Goal: Task Accomplishment & Management: Manage account settings

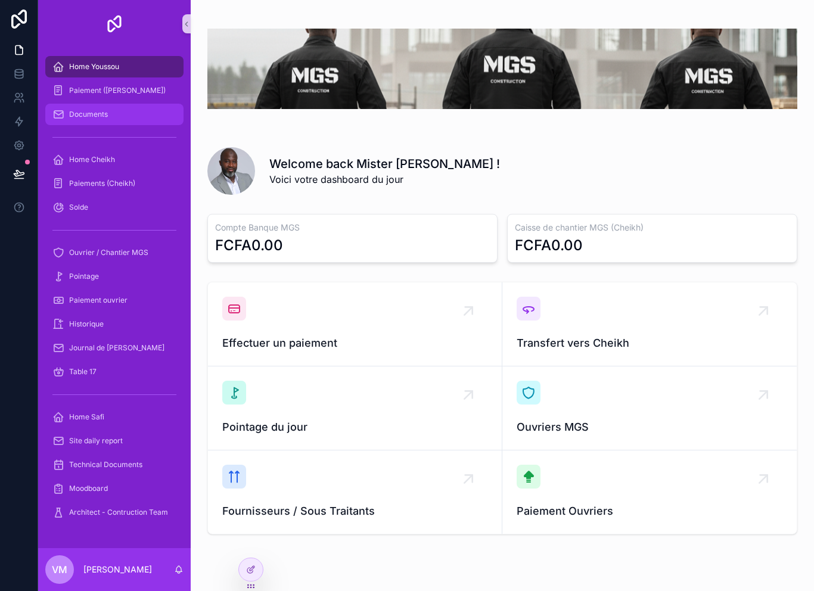
click at [119, 113] on div "Documents" at bounding box center [114, 114] width 124 height 19
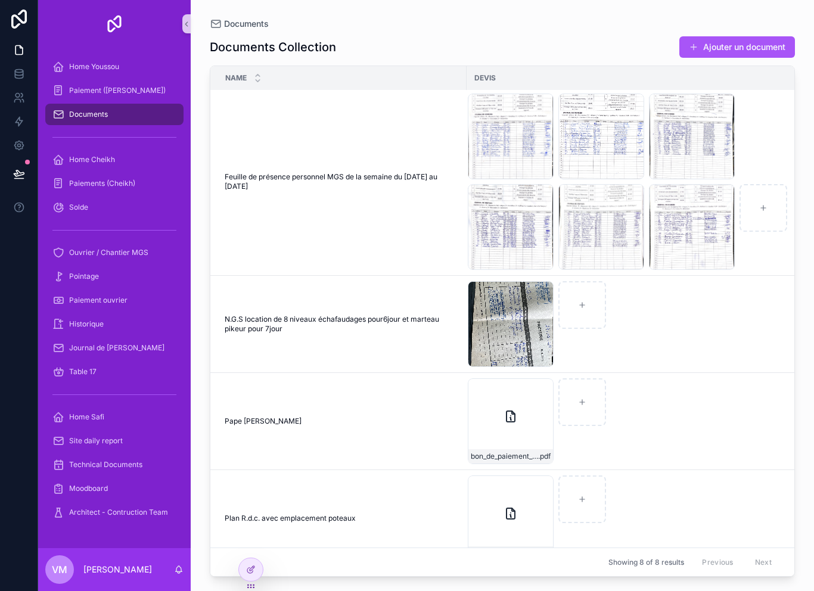
scroll to position [100, 0]
click at [486, 325] on div "IMG_3937 .jpeg" at bounding box center [511, 324] width 86 height 86
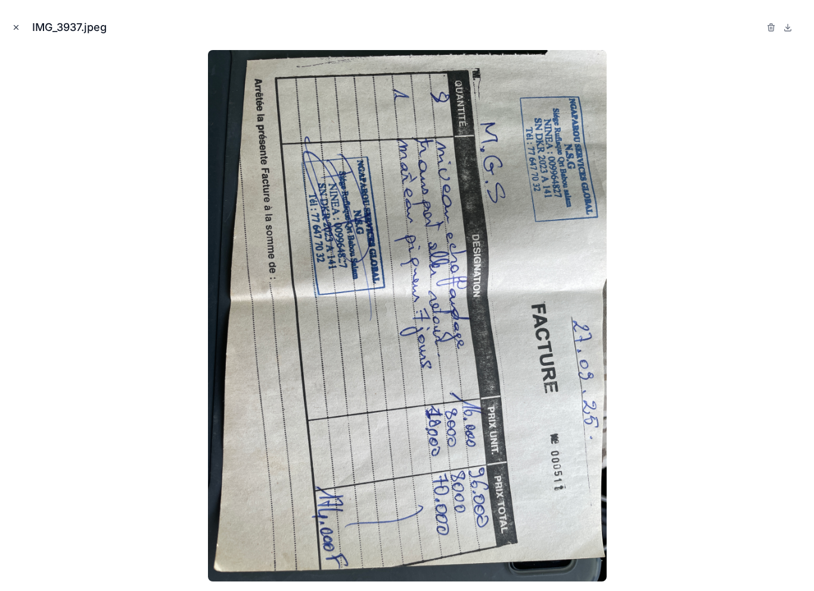
click at [17, 27] on icon "Close modal" at bounding box center [16, 27] width 8 height 8
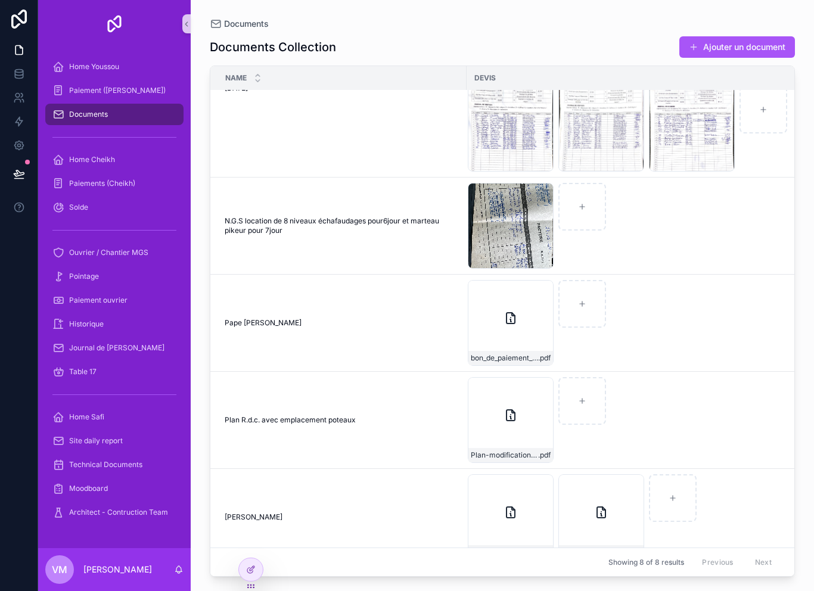
scroll to position [209, 1]
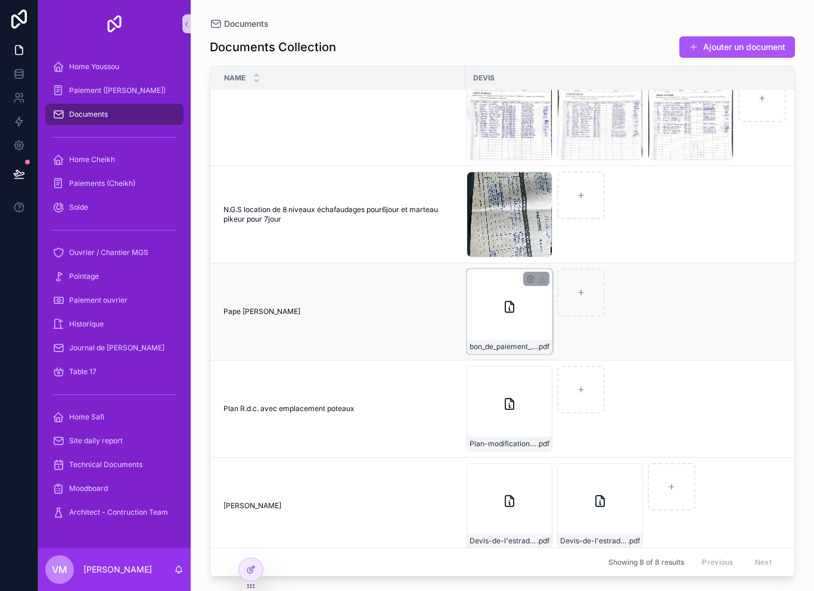
click at [498, 316] on div "bon_de_paiement_MGS_Construction_modifiable .pdf" at bounding box center [510, 312] width 86 height 86
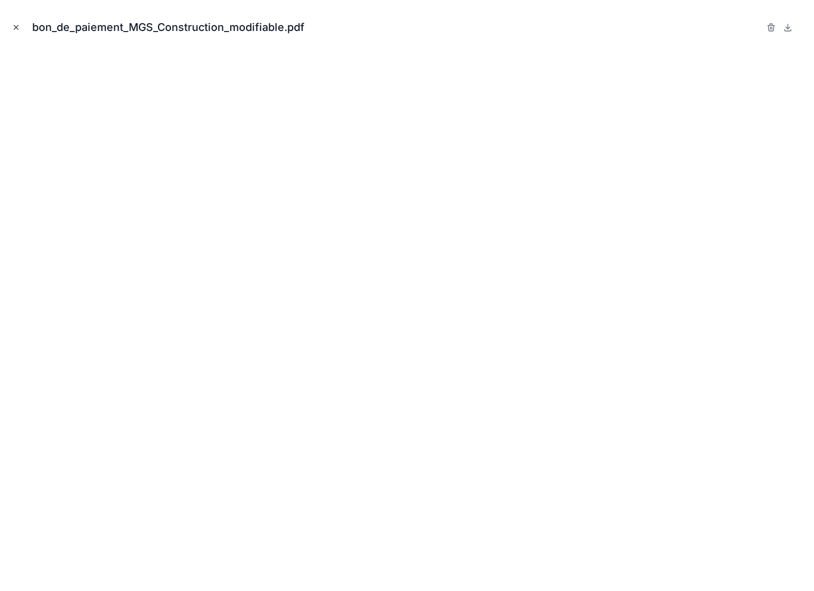
click at [21, 21] on button "Close modal" at bounding box center [16, 27] width 13 height 13
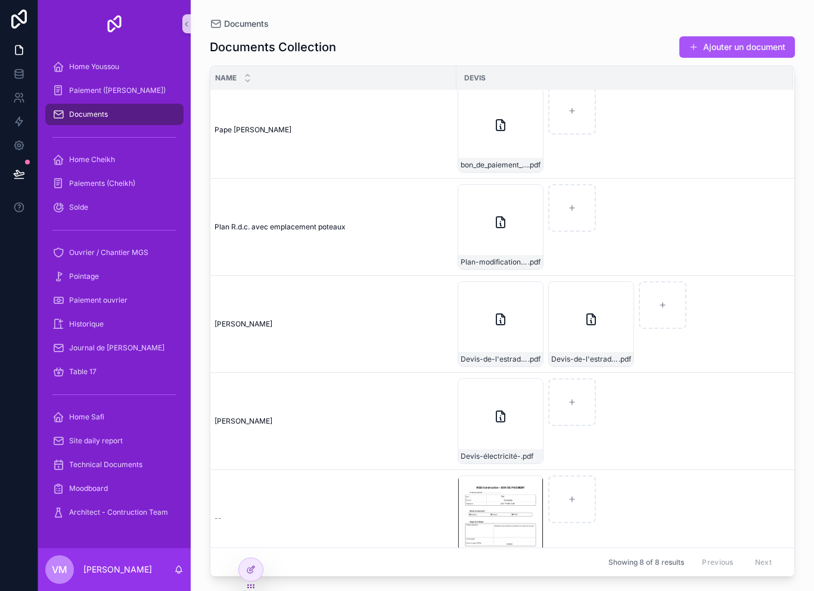
scroll to position [391, 10]
click at [488, 496] on div "IMG_0679 .jpeg" at bounding box center [501, 519] width 86 height 86
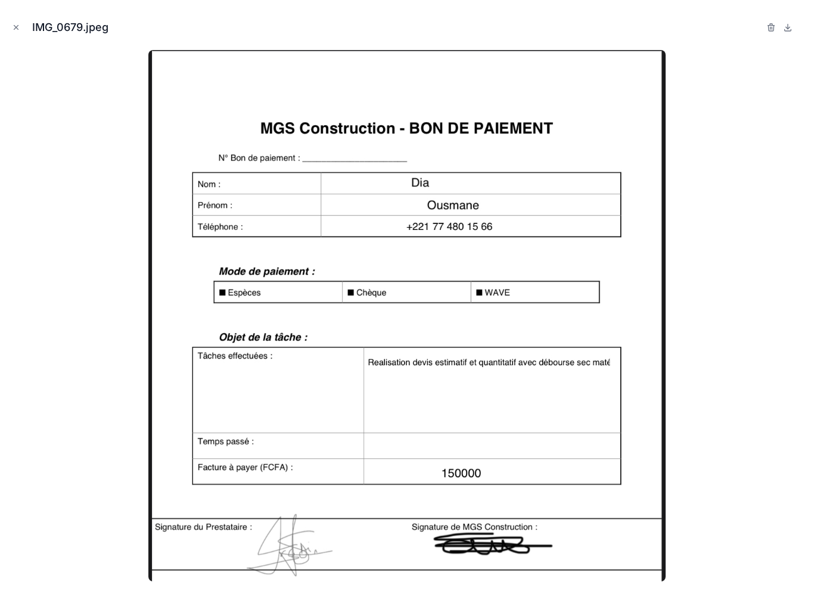
scroll to position [19, 0]
click at [5, 32] on div "IMG_0679.jpeg" at bounding box center [407, 295] width 814 height 591
click at [21, 28] on button "Close modal" at bounding box center [16, 27] width 13 height 13
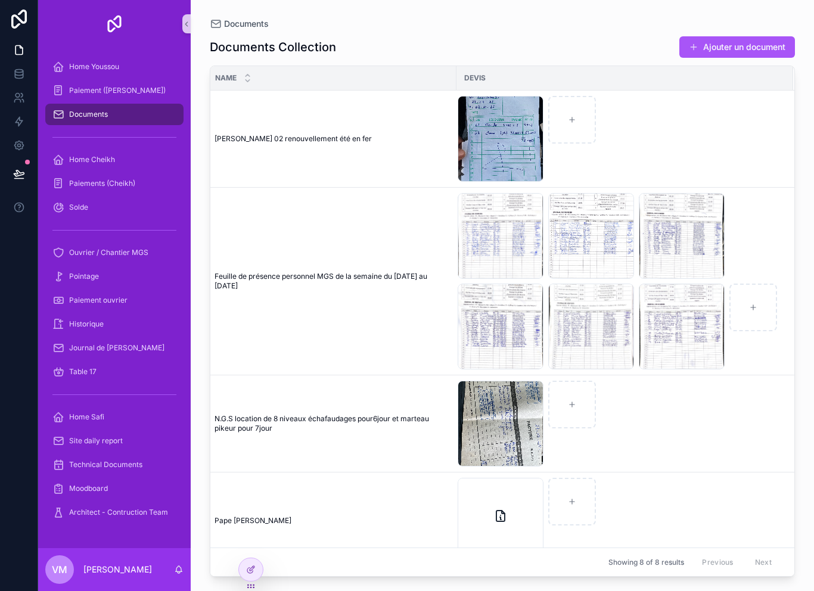
scroll to position [0, 10]
click at [491, 122] on div "image .jpg" at bounding box center [501, 139] width 86 height 86
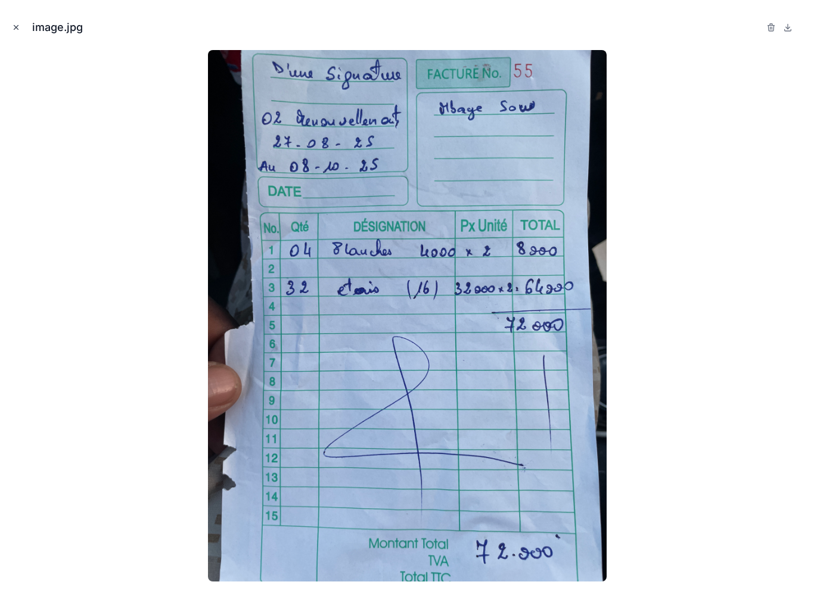
click at [14, 26] on icon "Close modal" at bounding box center [16, 27] width 8 height 8
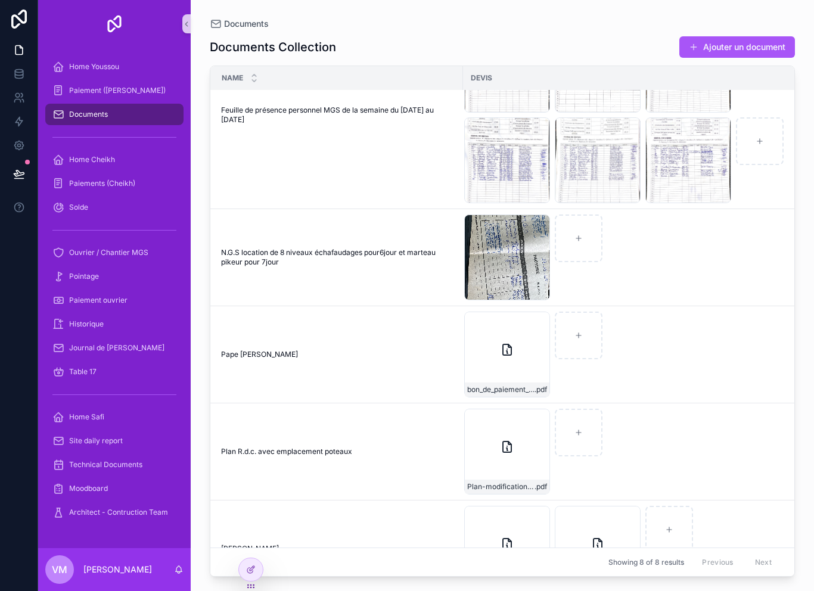
scroll to position [182, 0]
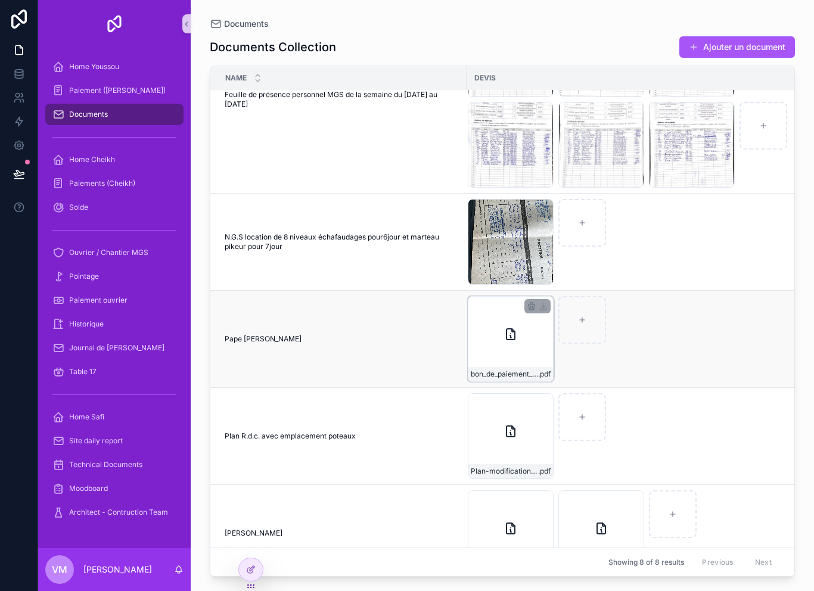
click at [495, 334] on div "bon_de_paiement_MGS_Construction_modifiable .pdf" at bounding box center [511, 339] width 86 height 86
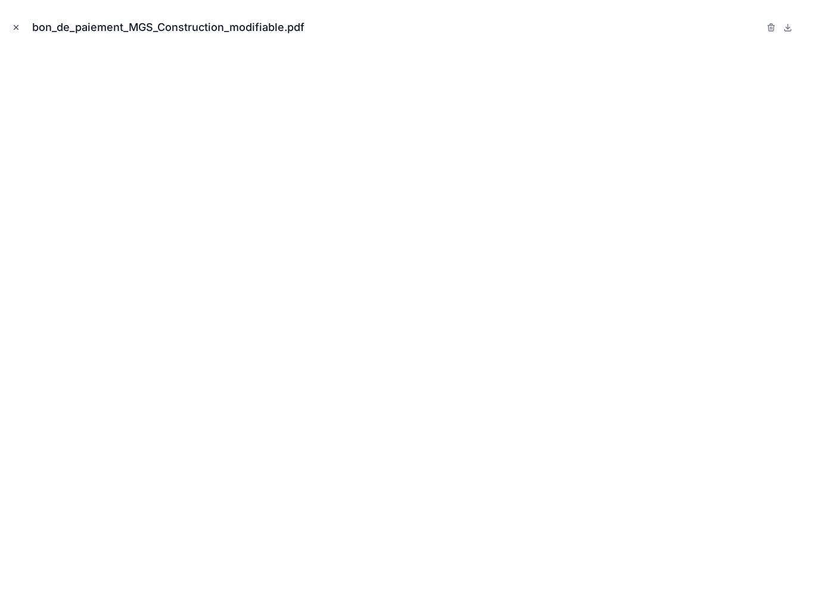
click at [21, 31] on button "Close modal" at bounding box center [16, 27] width 13 height 13
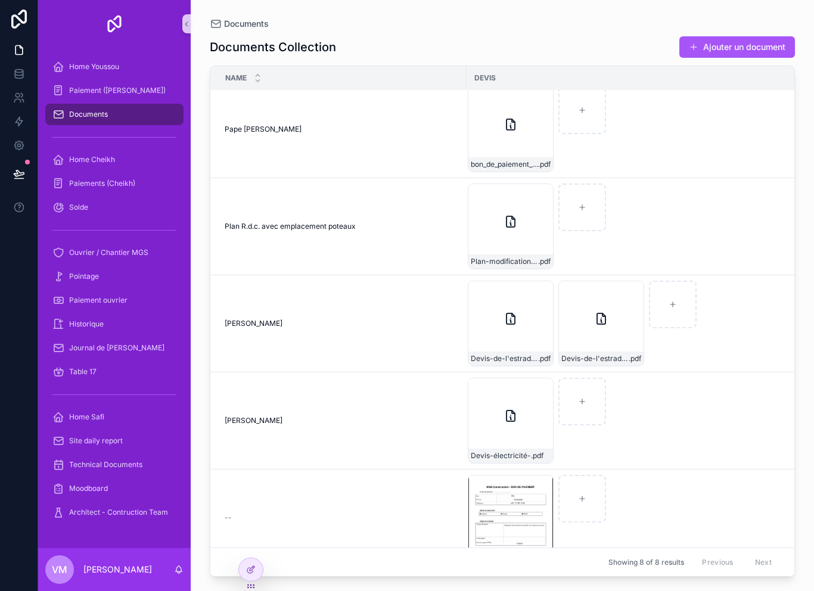
scroll to position [391, 0]
click at [507, 406] on div "Devis-électricité- .pdf" at bounding box center [511, 421] width 86 height 86
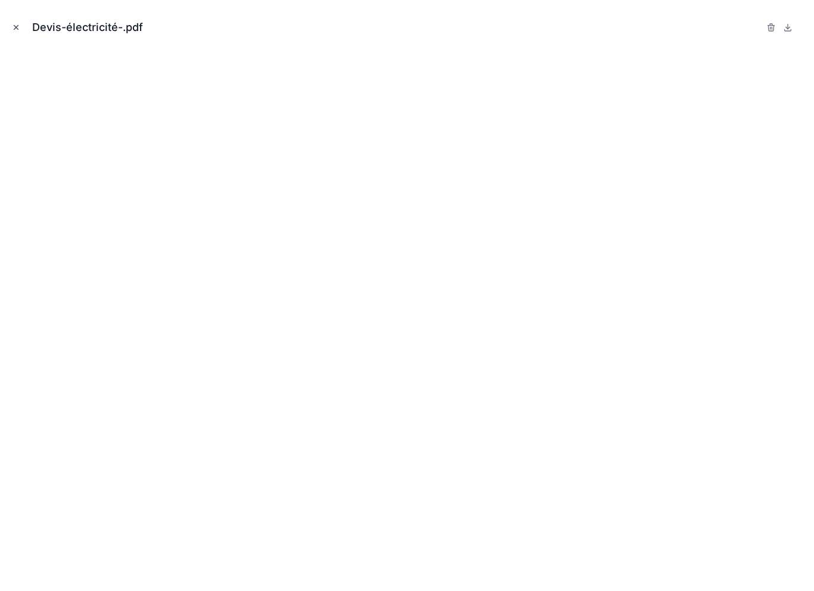
click at [18, 21] on button "Close modal" at bounding box center [16, 27] width 13 height 13
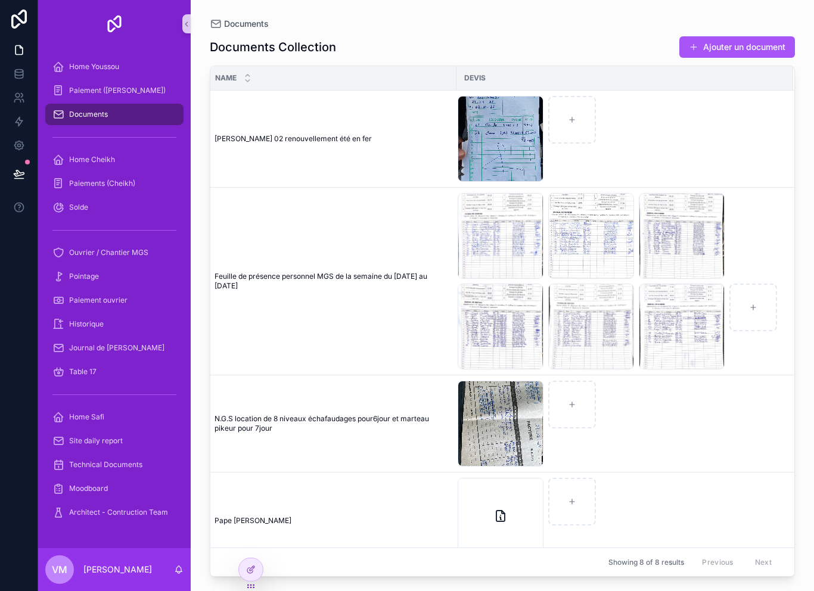
scroll to position [0, 10]
click at [106, 155] on span "Home Cheikh" at bounding box center [92, 160] width 46 height 10
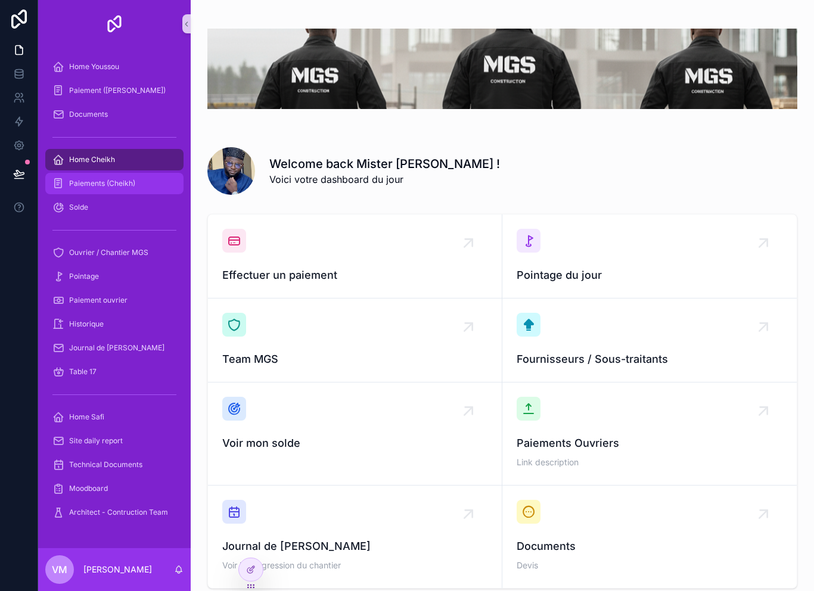
click at [85, 179] on span "Paiements (Cheikh)" at bounding box center [102, 184] width 66 height 10
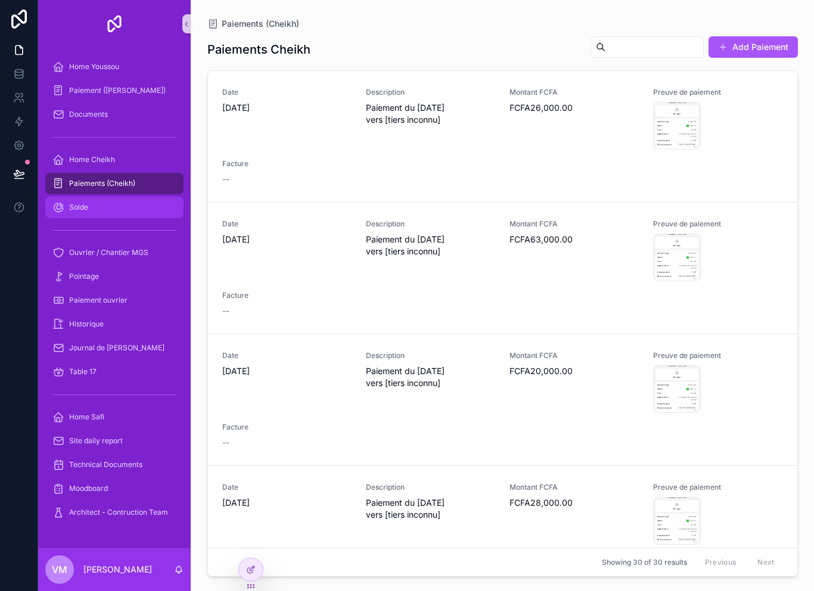
click at [95, 198] on div "Solde" at bounding box center [114, 207] width 124 height 19
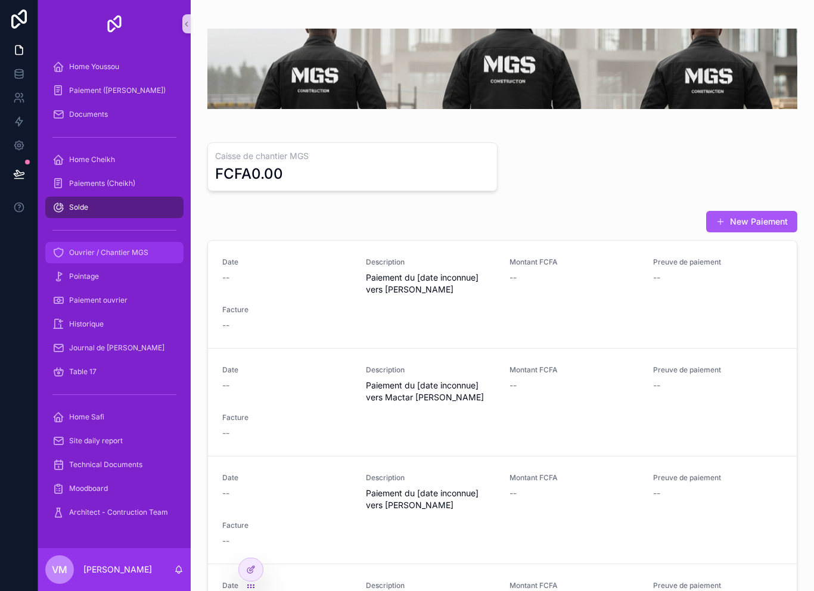
click at [94, 248] on span "Ouvrier / Chantier MGS" at bounding box center [108, 253] width 79 height 10
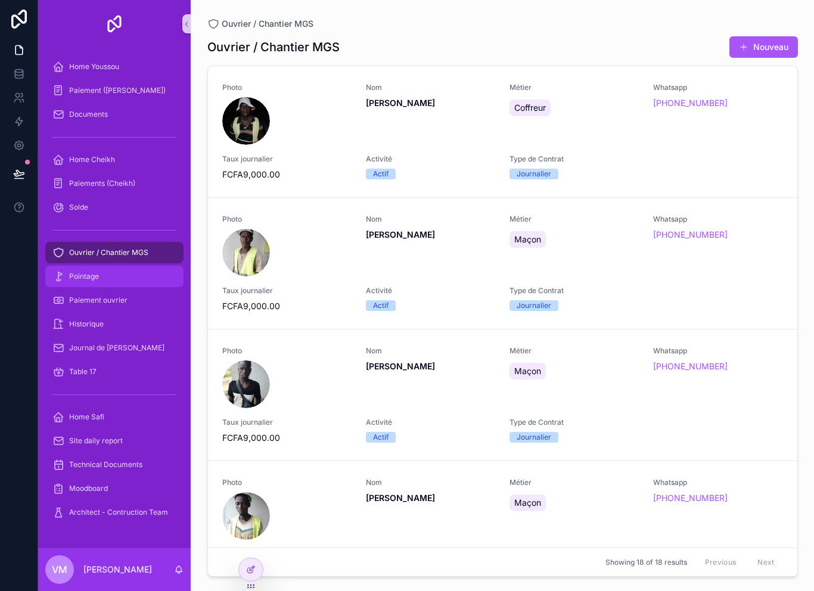
click at [83, 272] on span "Pointage" at bounding box center [84, 277] width 30 height 10
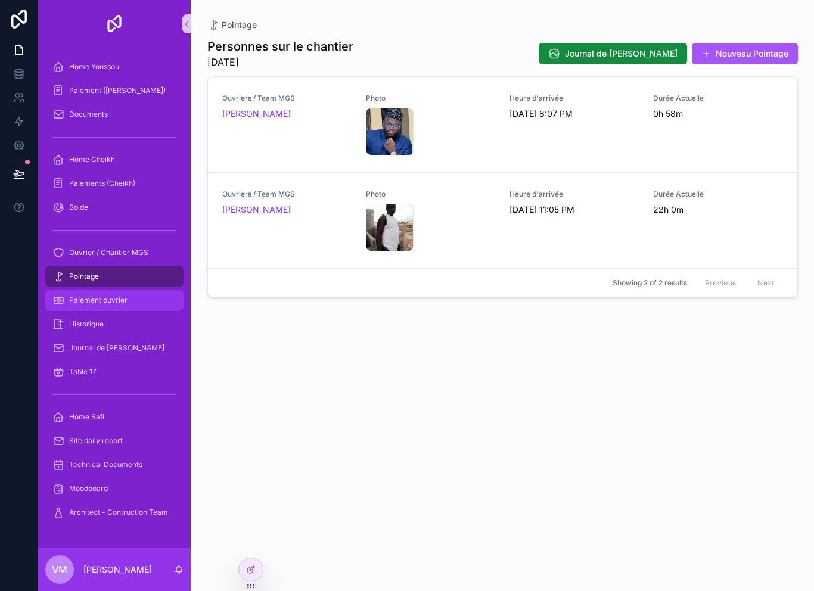
click at [89, 291] on div "Paiement ouvrier" at bounding box center [114, 300] width 124 height 19
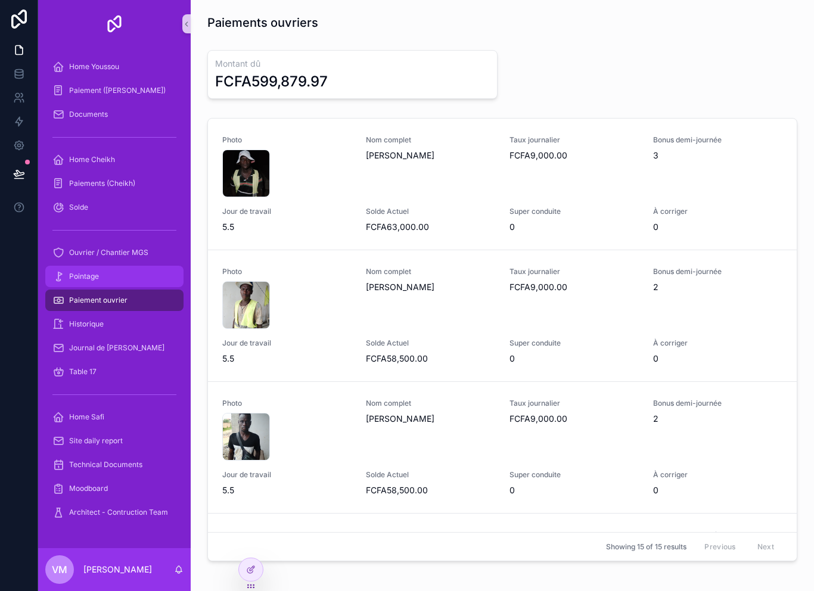
click at [85, 272] on span "Pointage" at bounding box center [84, 277] width 30 height 10
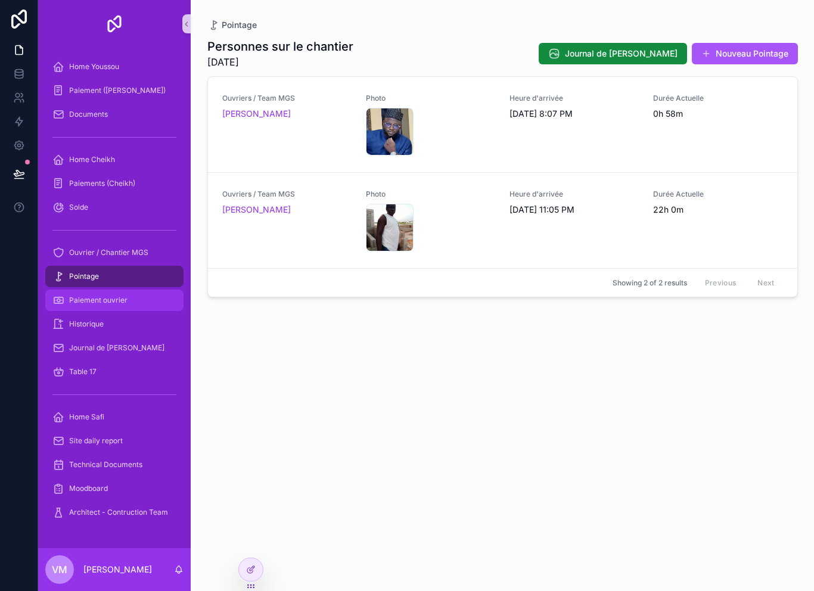
click at [79, 291] on div "Paiement ouvrier" at bounding box center [114, 300] width 124 height 19
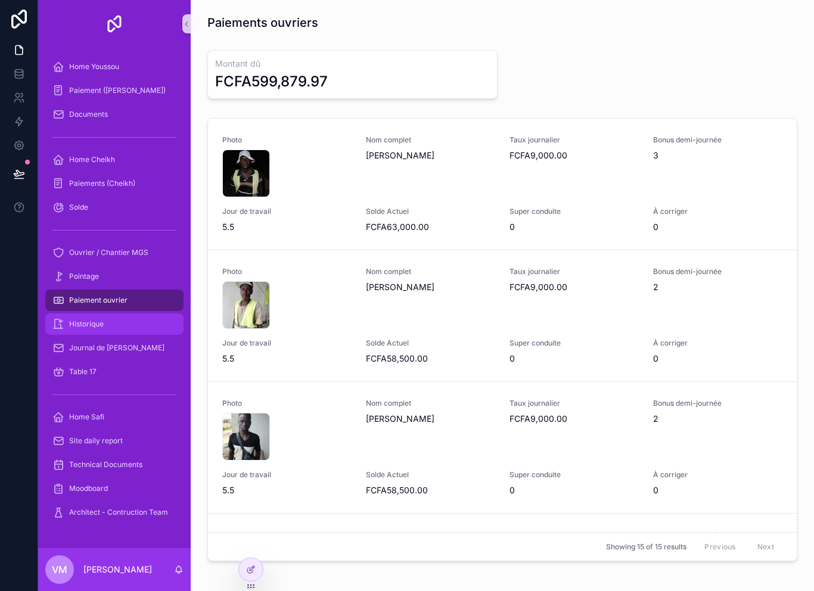
click at [85, 315] on div "Historique" at bounding box center [114, 324] width 124 height 19
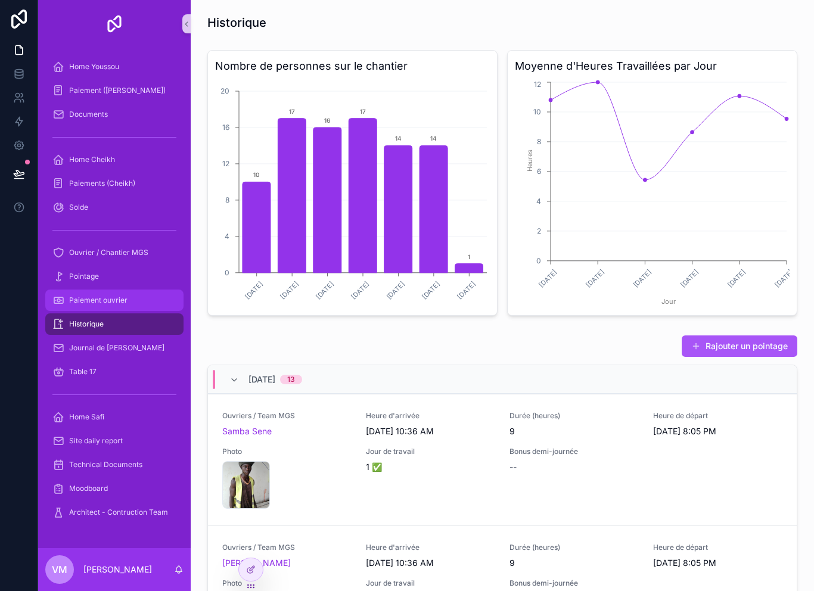
click at [101, 296] on span "Paiement ouvrier" at bounding box center [98, 301] width 58 height 10
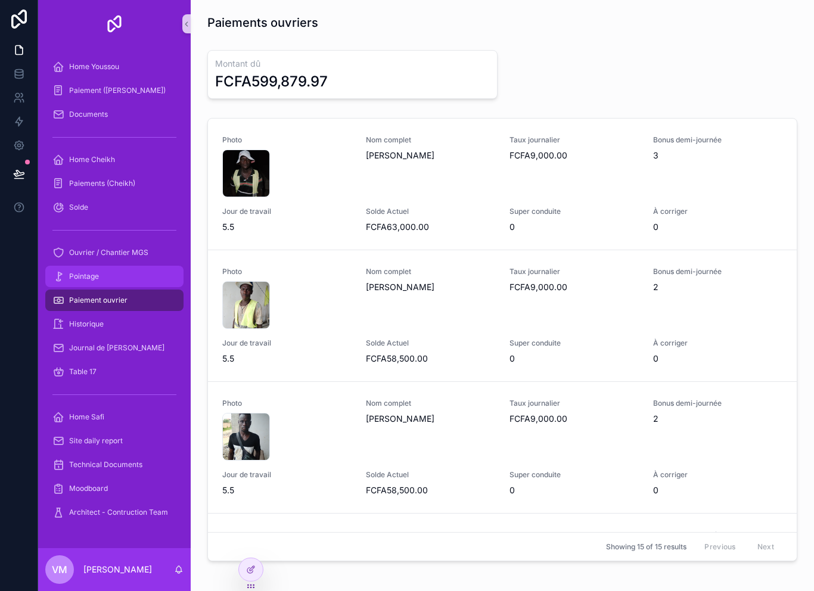
click at [89, 272] on span "Pointage" at bounding box center [84, 277] width 30 height 10
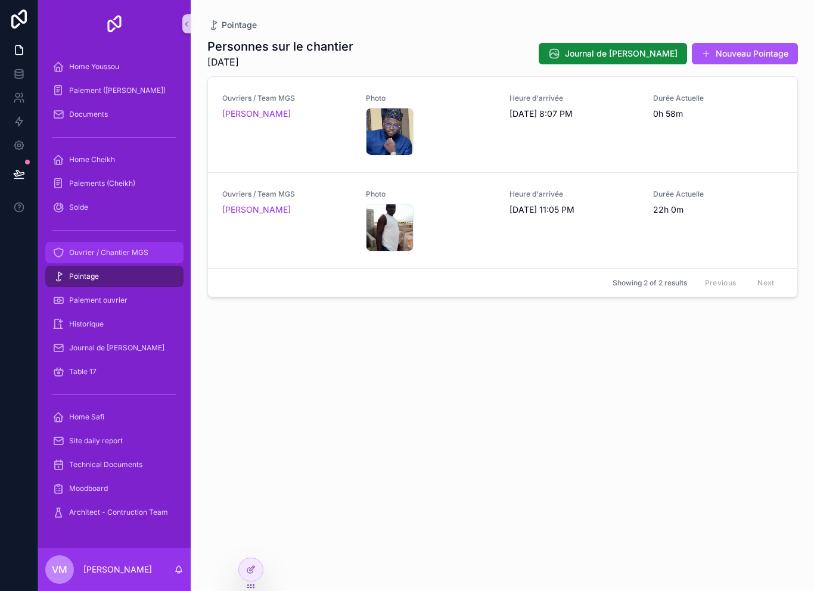
click at [93, 243] on div "Ouvrier / Chantier MGS" at bounding box center [114, 252] width 124 height 19
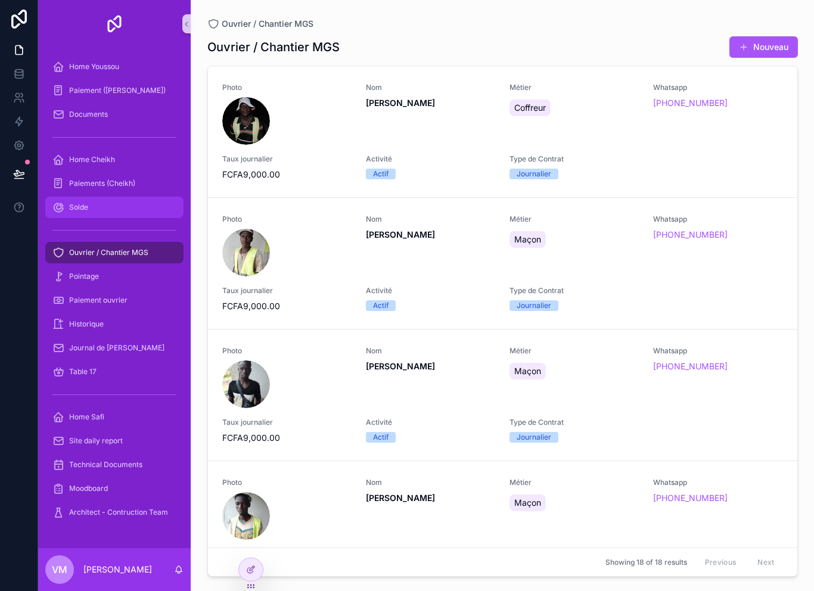
click at [88, 203] on span "Solde" at bounding box center [78, 208] width 19 height 10
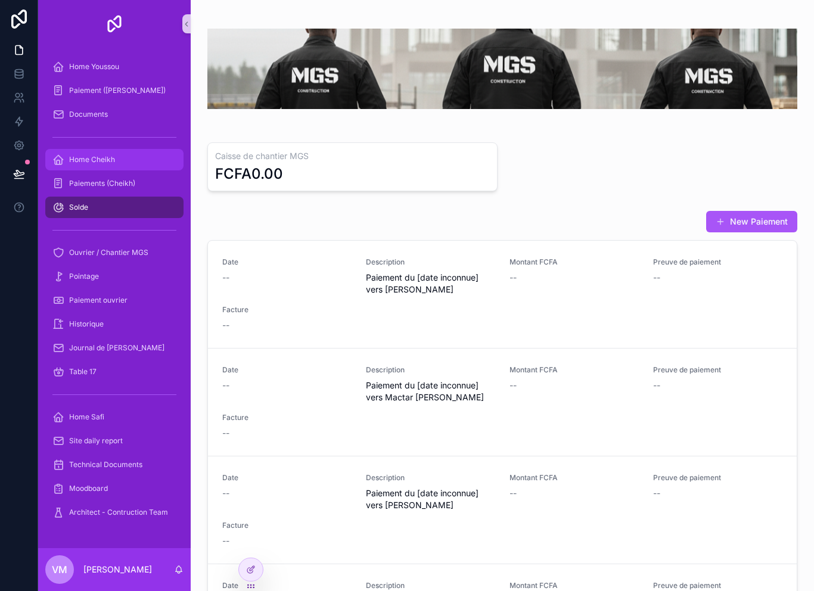
click at [94, 155] on span "Home Cheikh" at bounding box center [92, 160] width 46 height 10
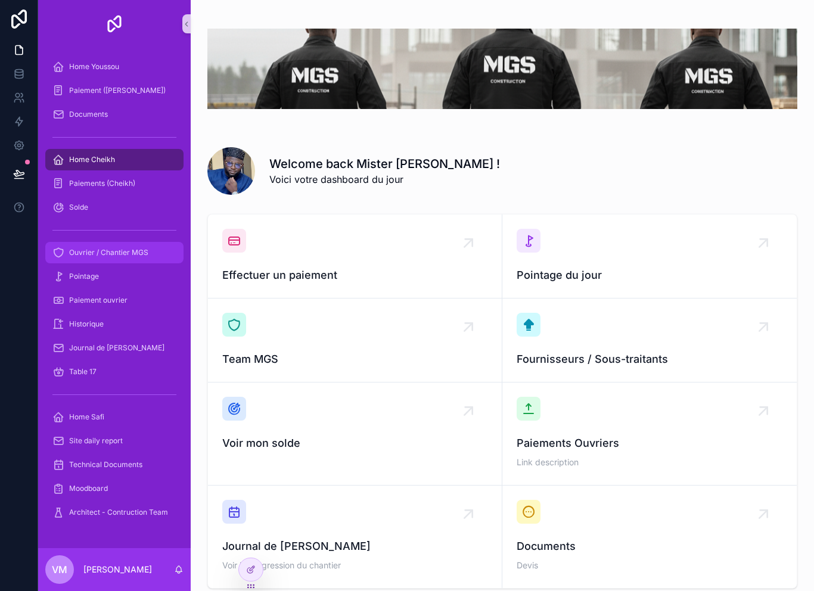
click at [88, 243] on div "Ouvrier / Chantier MGS" at bounding box center [114, 252] width 124 height 19
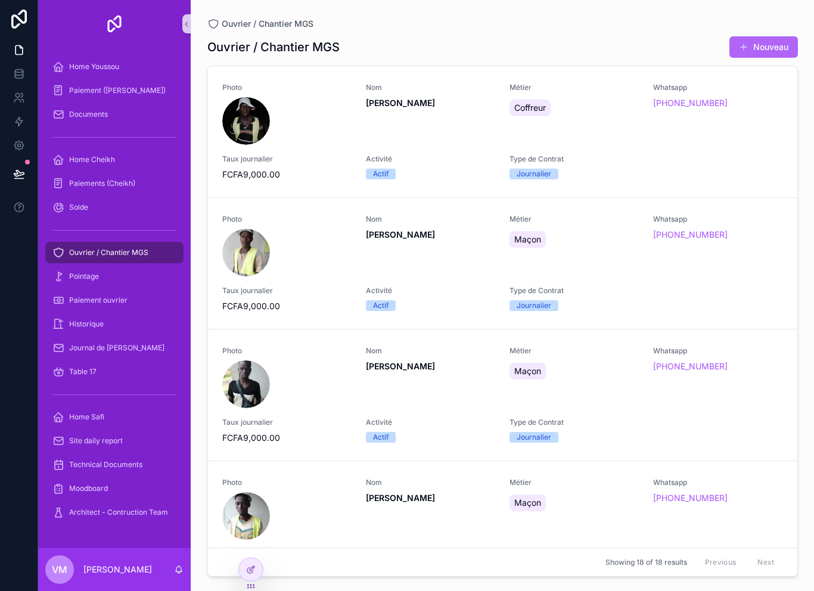
click at [752, 36] on button "Nouveau" at bounding box center [764, 46] width 69 height 21
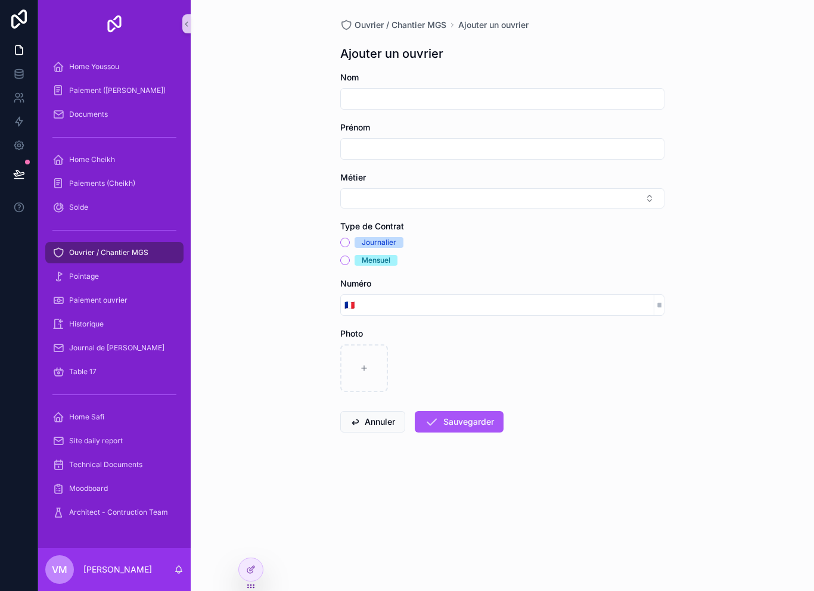
click at [373, 237] on div "Journalier" at bounding box center [379, 242] width 35 height 11
click at [350, 238] on button "Journalier" at bounding box center [345, 243] width 10 height 10
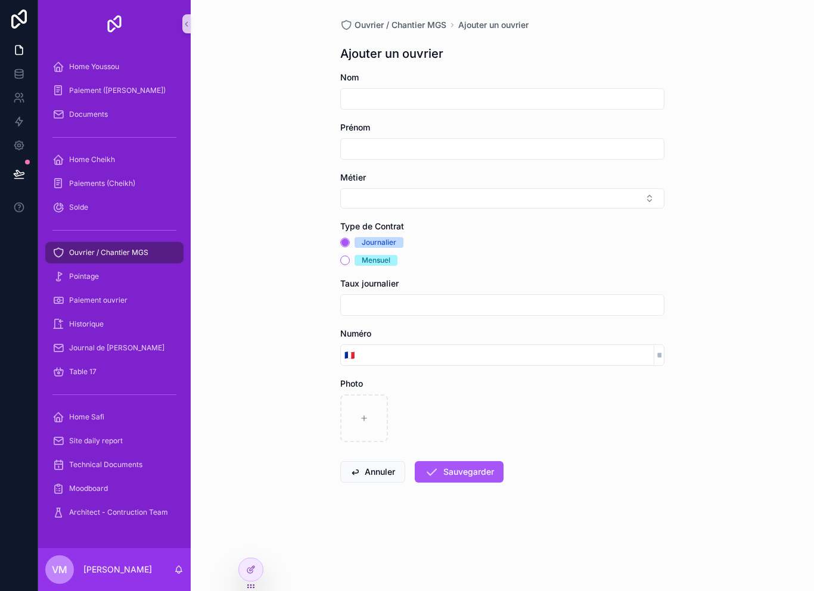
click at [359, 255] on span "Mensuel" at bounding box center [376, 260] width 43 height 11
click at [350, 256] on button "Mensuel" at bounding box center [345, 261] width 10 height 10
click at [350, 237] on div "Journalier" at bounding box center [502, 242] width 324 height 11
click at [373, 237] on div "Journalier" at bounding box center [379, 242] width 35 height 11
click at [350, 238] on button "Journalier" at bounding box center [345, 243] width 10 height 10
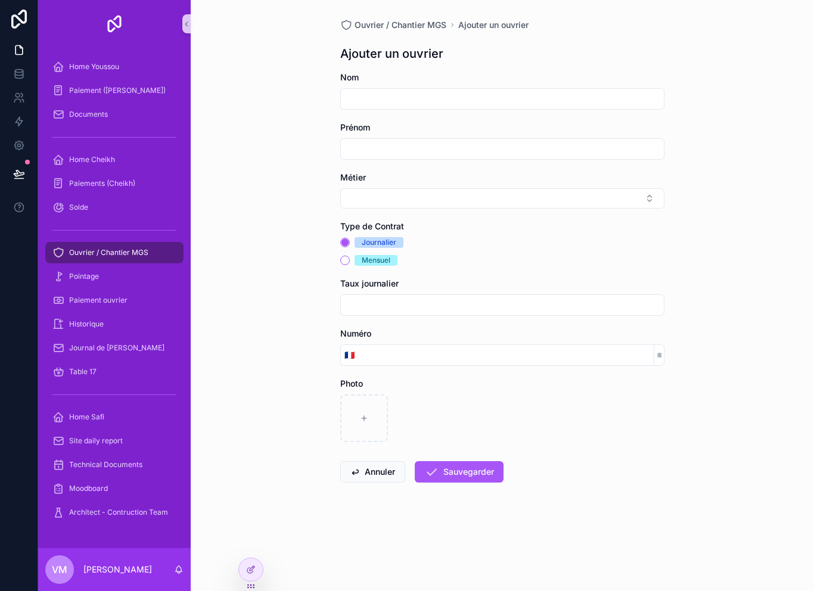
click at [104, 248] on span "Ouvrier / Chantier MGS" at bounding box center [108, 253] width 79 height 10
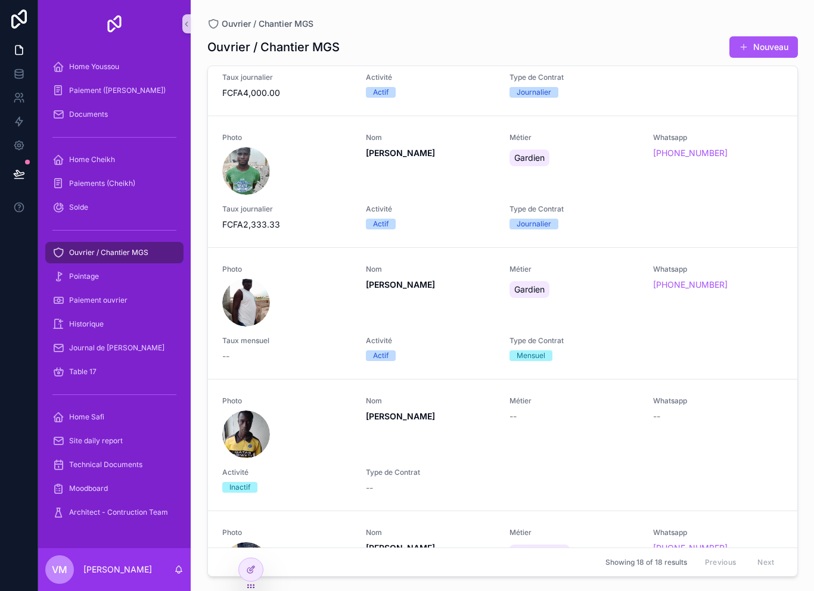
scroll to position [1781, 0]
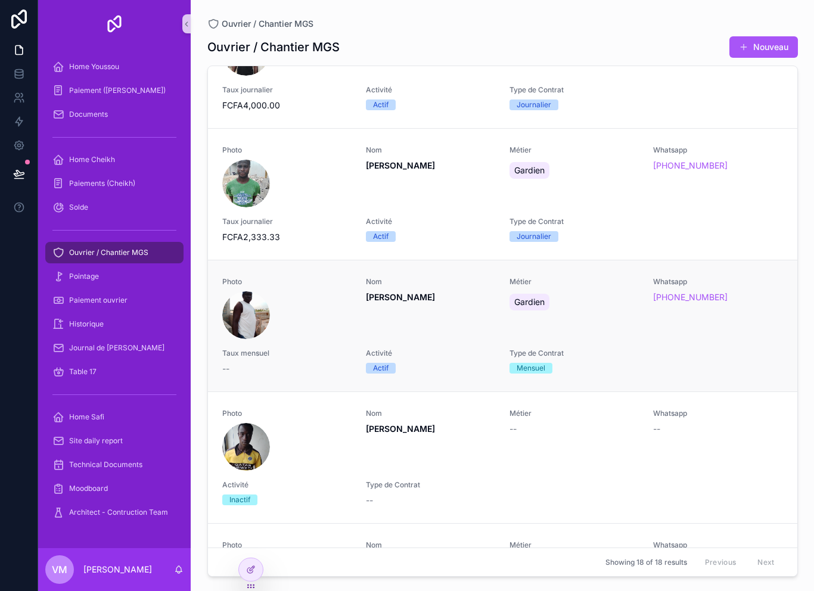
click at [235, 291] on div "scrollable content" at bounding box center [246, 315] width 48 height 48
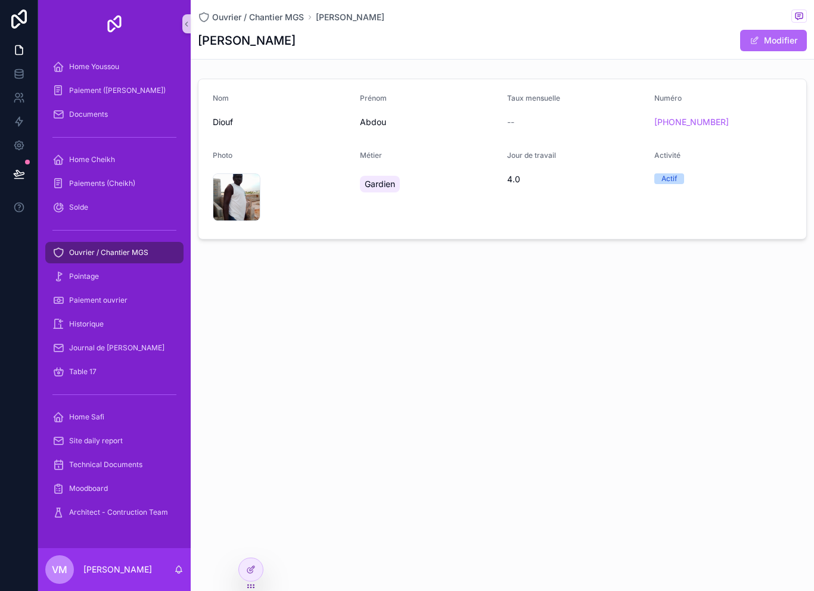
click at [782, 30] on button "Modifier" at bounding box center [773, 40] width 67 height 21
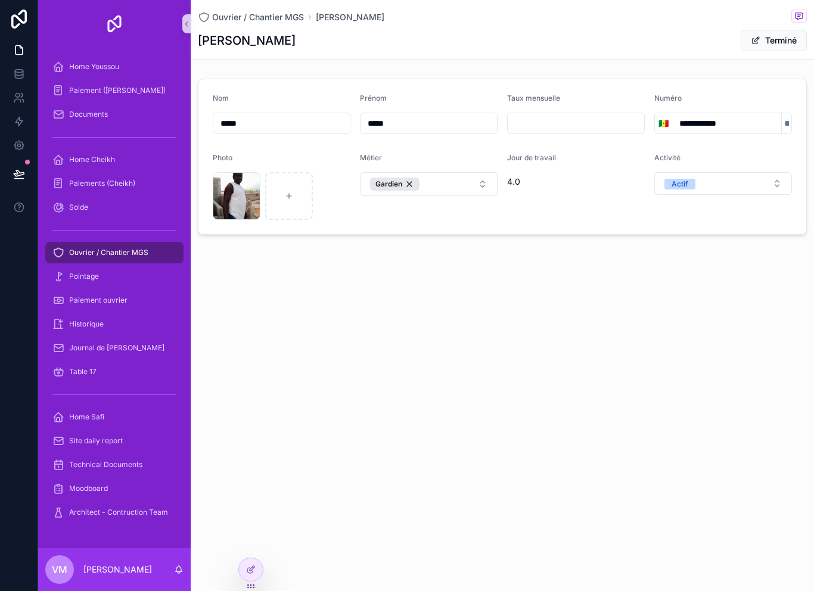
click at [547, 115] on input "scrollable content" at bounding box center [576, 123] width 136 height 17
click at [564, 115] on input "scrollable content" at bounding box center [576, 123] width 136 height 17
type input "**********"
click at [771, 30] on button "Terminé" at bounding box center [774, 40] width 66 height 21
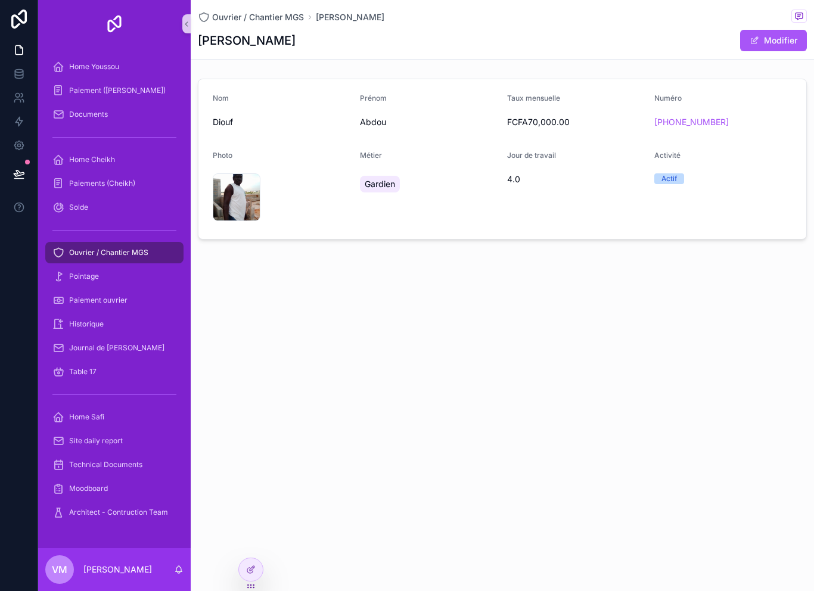
click at [195, 23] on div "Ouvrier / Chantier MGS [PERSON_NAME] [PERSON_NAME] Modifier" at bounding box center [502, 30] width 623 height 60
click at [110, 150] on div "Home Cheikh" at bounding box center [114, 159] width 124 height 19
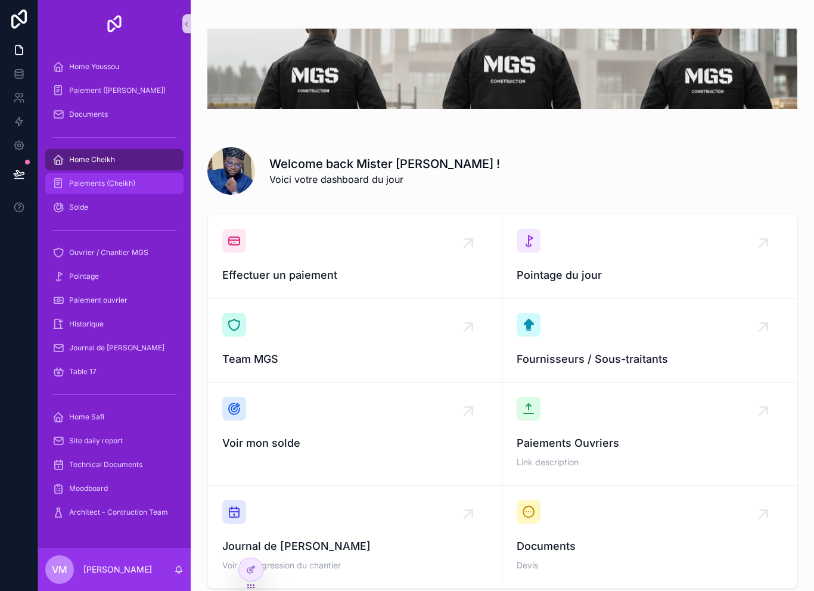
click at [91, 184] on span "Paiements (Cheikh)" at bounding box center [102, 184] width 66 height 10
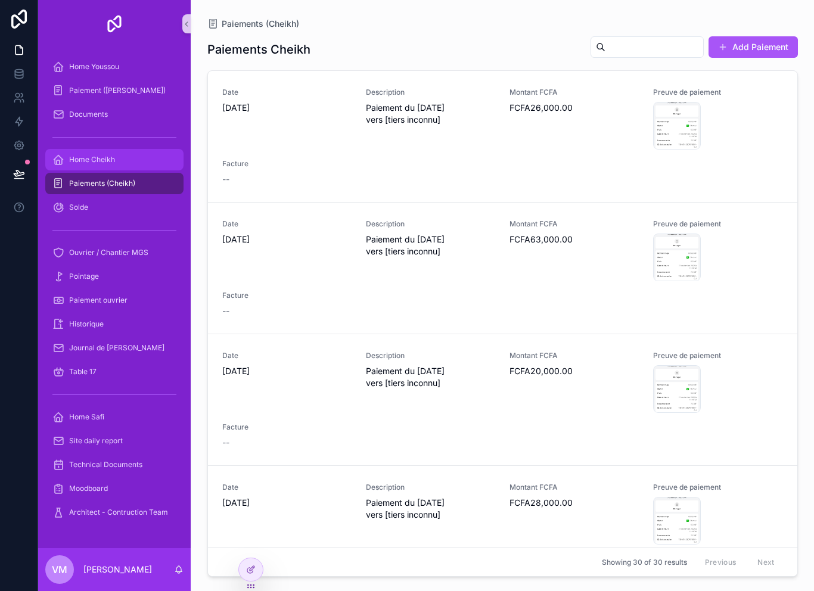
click at [83, 167] on div "Home Cheikh" at bounding box center [114, 159] width 124 height 19
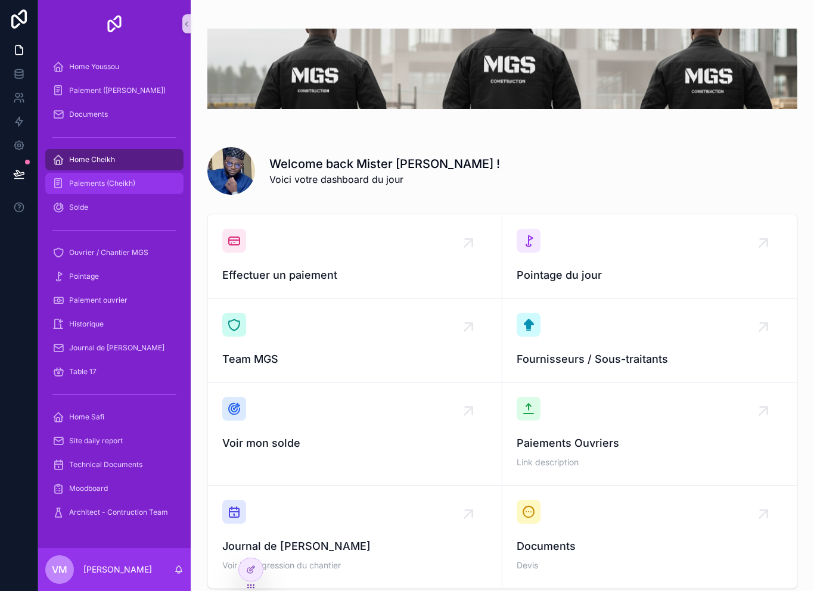
click at [106, 182] on span "Paiements (Cheikh)" at bounding box center [102, 184] width 66 height 10
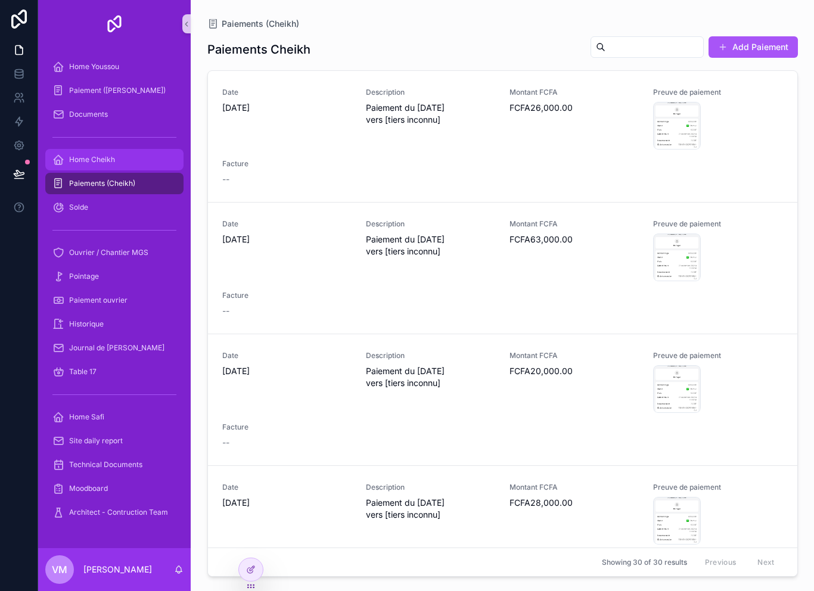
click at [110, 161] on span "Home Cheikh" at bounding box center [92, 160] width 46 height 10
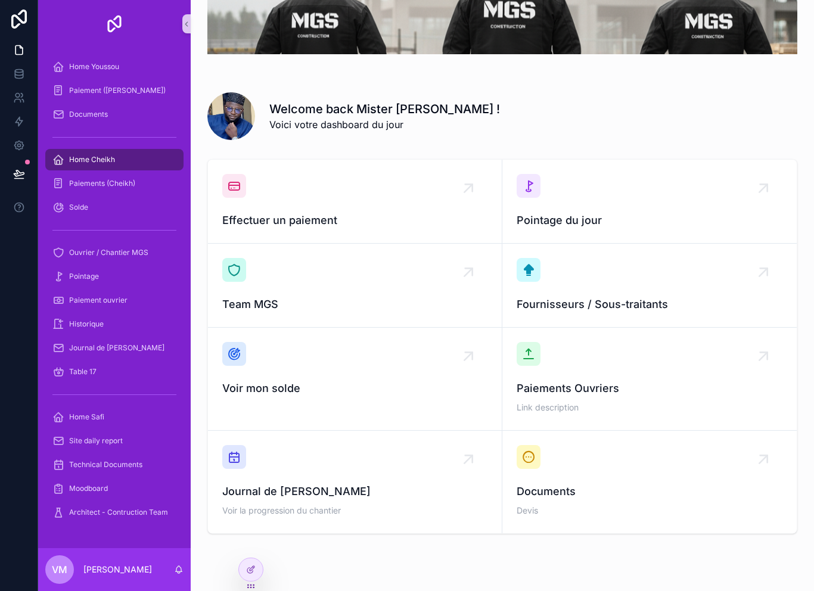
scroll to position [57, 0]
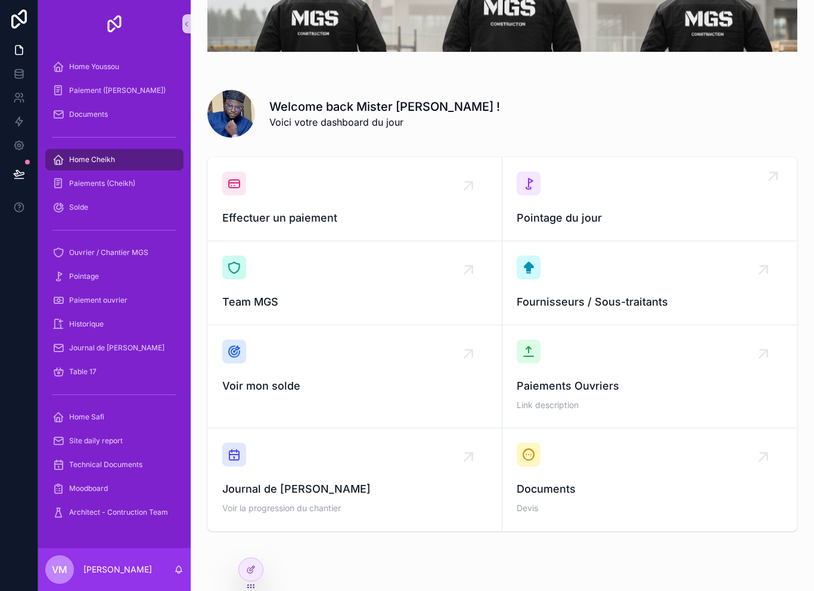
click at [582, 187] on div "Pointage du jour" at bounding box center [650, 199] width 266 height 55
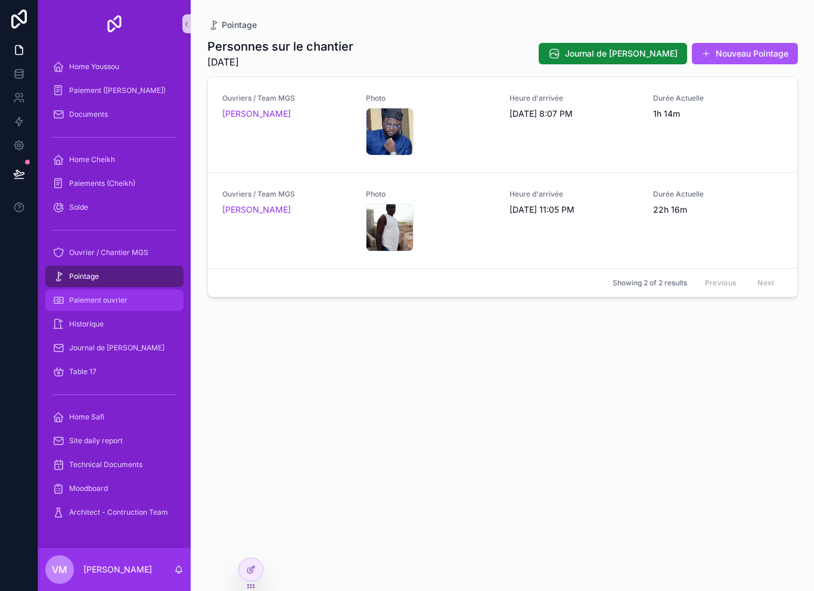
click at [138, 294] on div "Paiement ouvrier" at bounding box center [114, 300] width 124 height 19
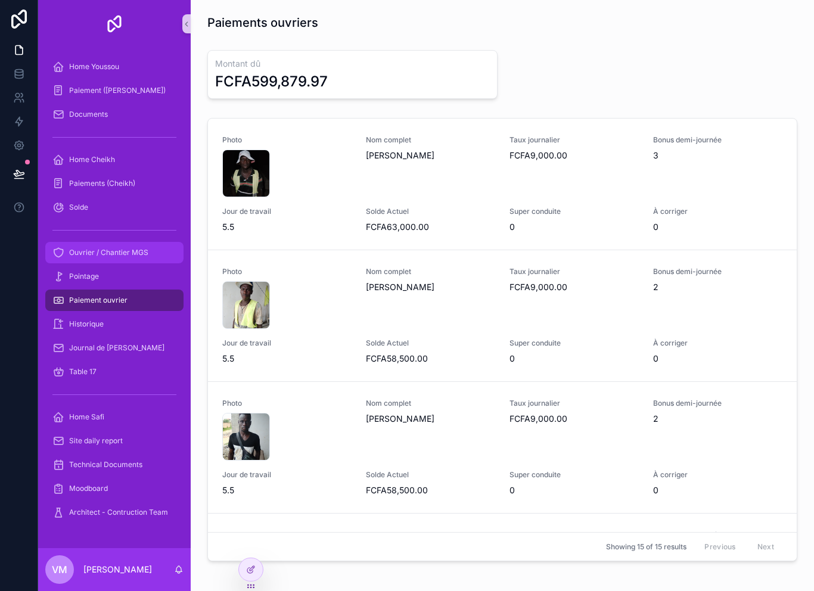
click at [135, 256] on span "Ouvrier / Chantier MGS" at bounding box center [108, 253] width 79 height 10
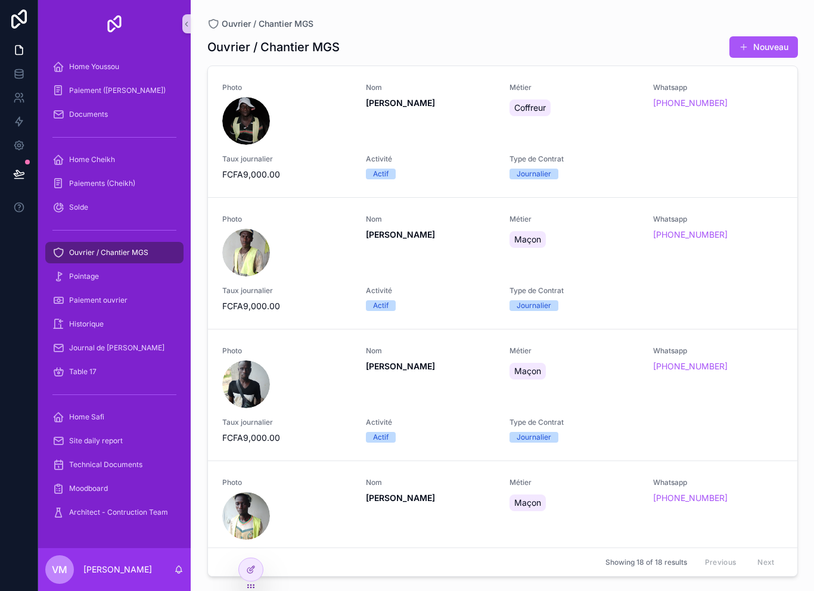
click at [134, 252] on span "Ouvrier / Chantier MGS" at bounding box center [108, 253] width 79 height 10
click at [120, 206] on div "Solde" at bounding box center [114, 207] width 124 height 19
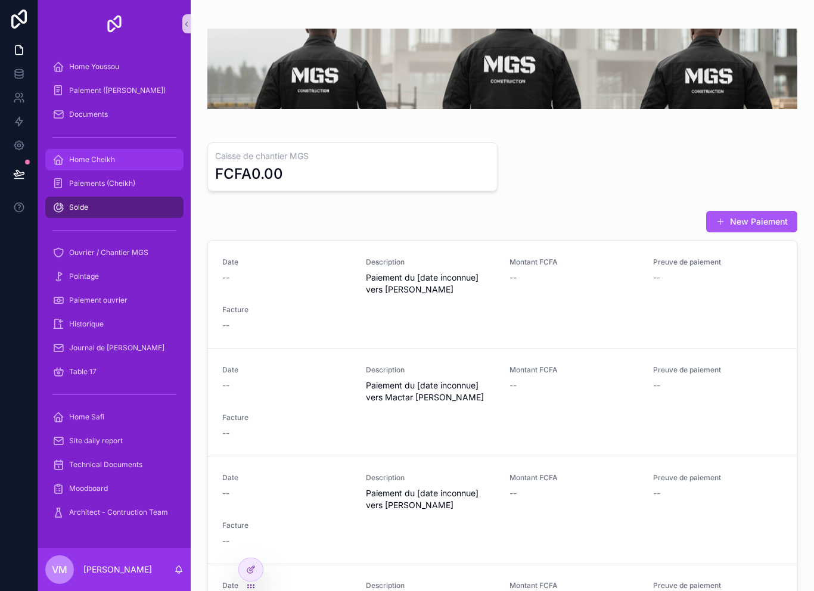
click at [120, 151] on div "Home Cheikh" at bounding box center [114, 159] width 124 height 19
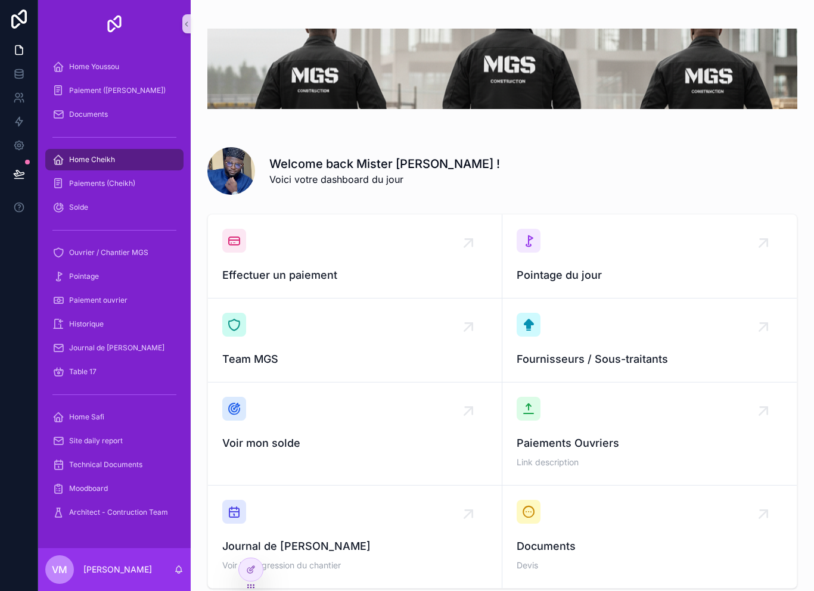
click at [107, 166] on div "Home Cheikh" at bounding box center [114, 159] width 124 height 19
click at [128, 176] on div "Paiements (Cheikh)" at bounding box center [114, 183] width 124 height 19
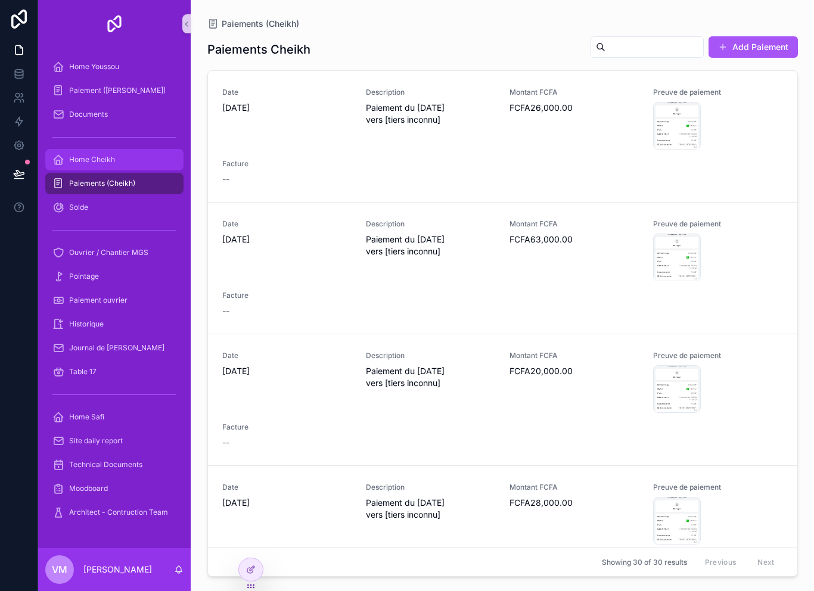
click at [129, 160] on div "Home Cheikh" at bounding box center [114, 159] width 124 height 19
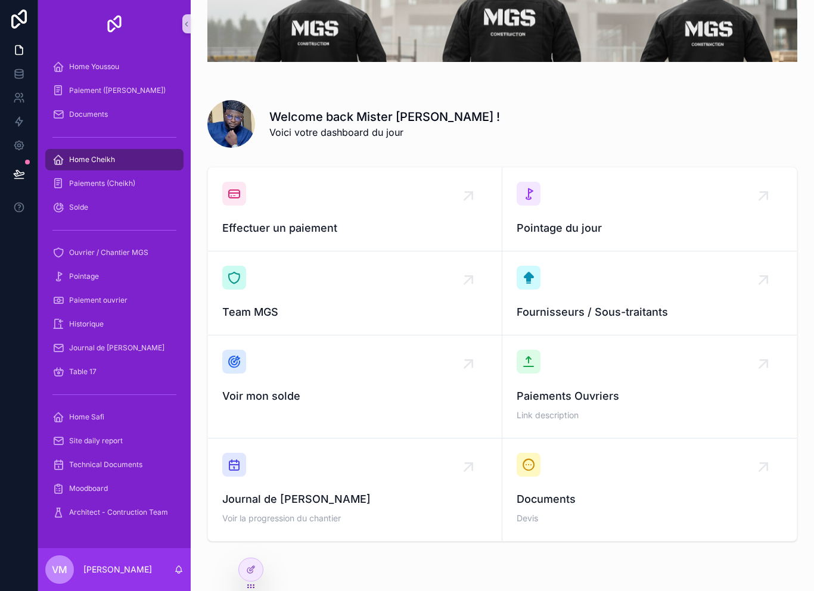
scroll to position [49, 0]
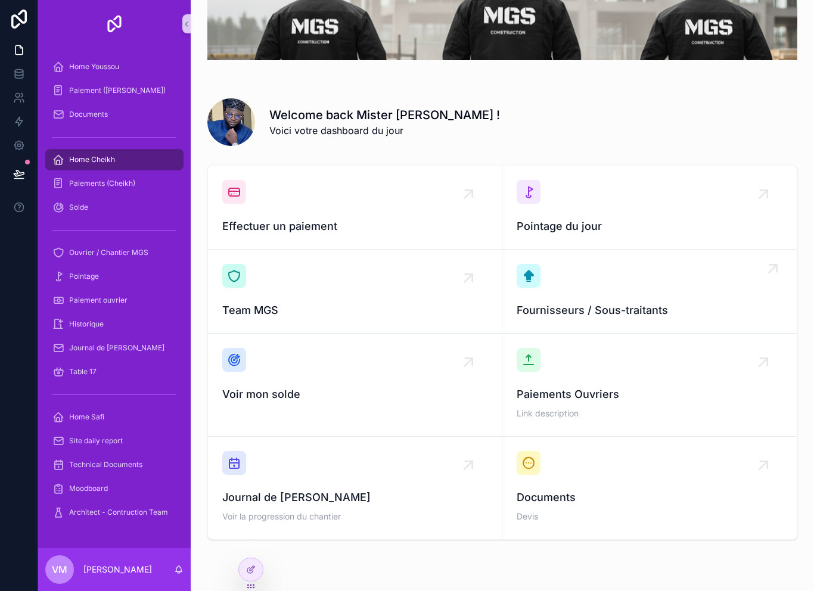
click at [675, 293] on div "Fournisseurs / Sous-traitants" at bounding box center [650, 291] width 266 height 55
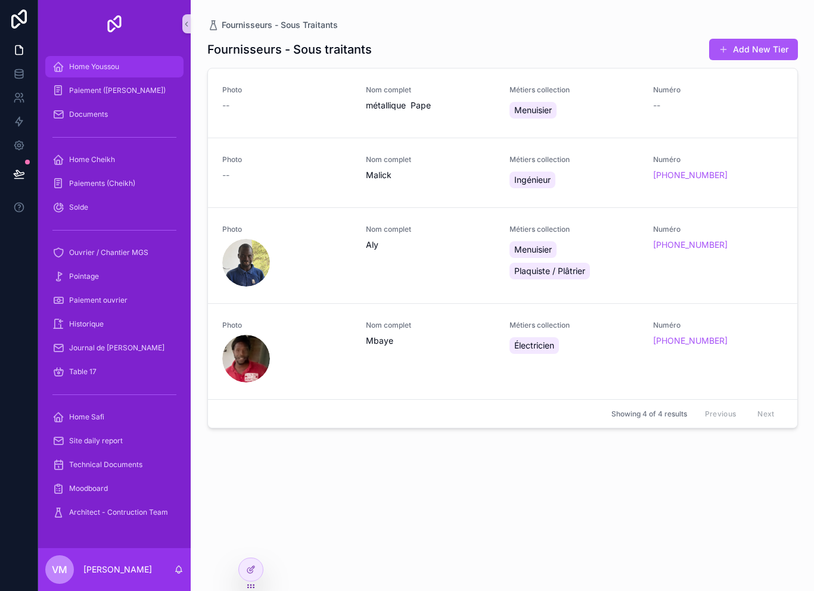
click at [117, 61] on div "Home Youssou" at bounding box center [114, 66] width 124 height 19
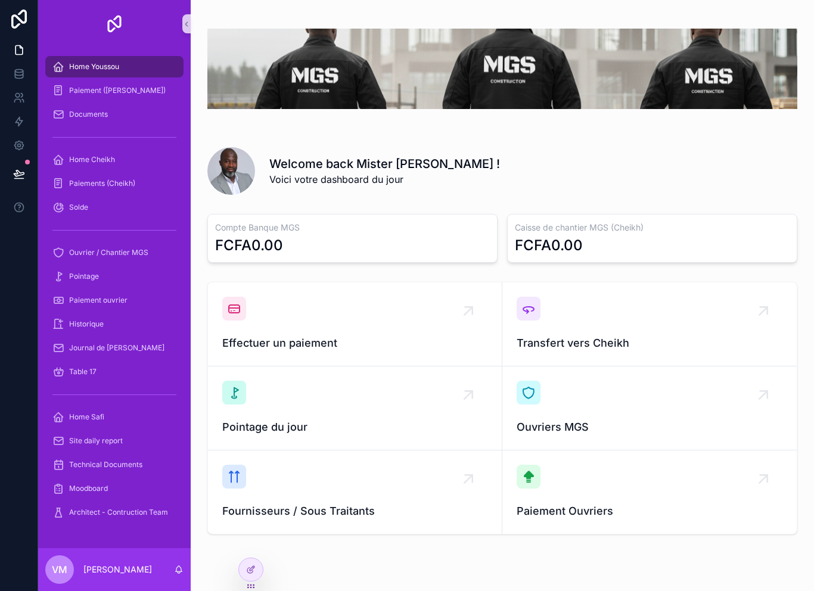
click at [115, 68] on span "Home Youssou" at bounding box center [94, 67] width 50 height 10
click at [130, 91] on span "Paiement ([PERSON_NAME])" at bounding box center [117, 91] width 97 height 10
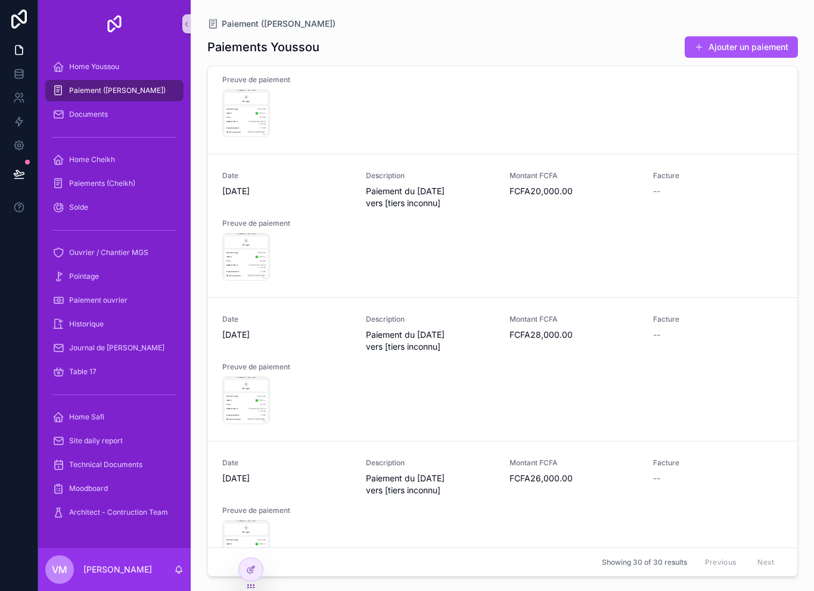
scroll to position [129, 0]
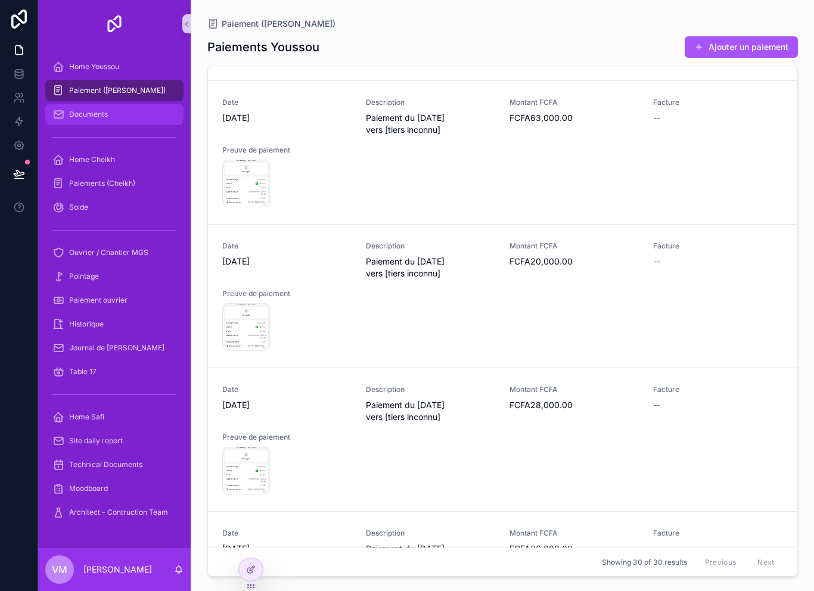
click at [129, 116] on div "Documents" at bounding box center [114, 114] width 124 height 19
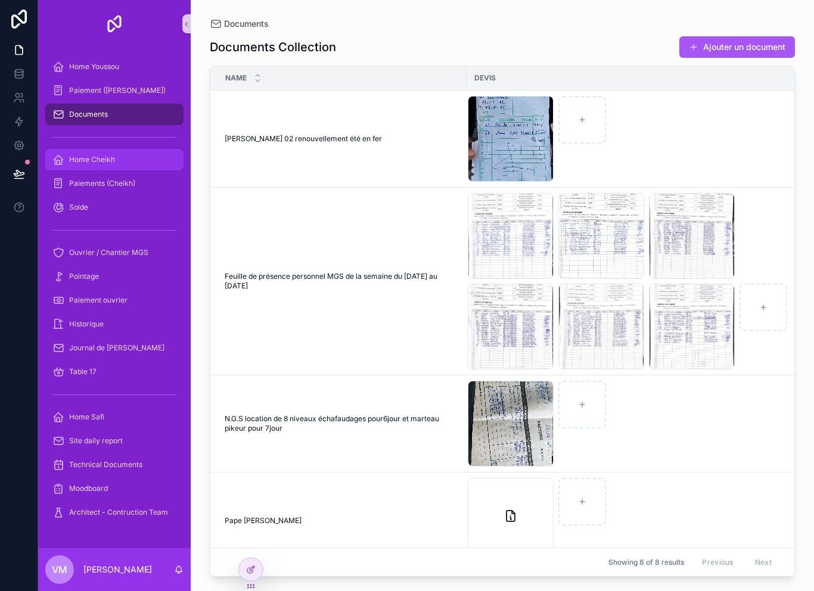
click at [136, 164] on div "Home Cheikh" at bounding box center [114, 159] width 124 height 19
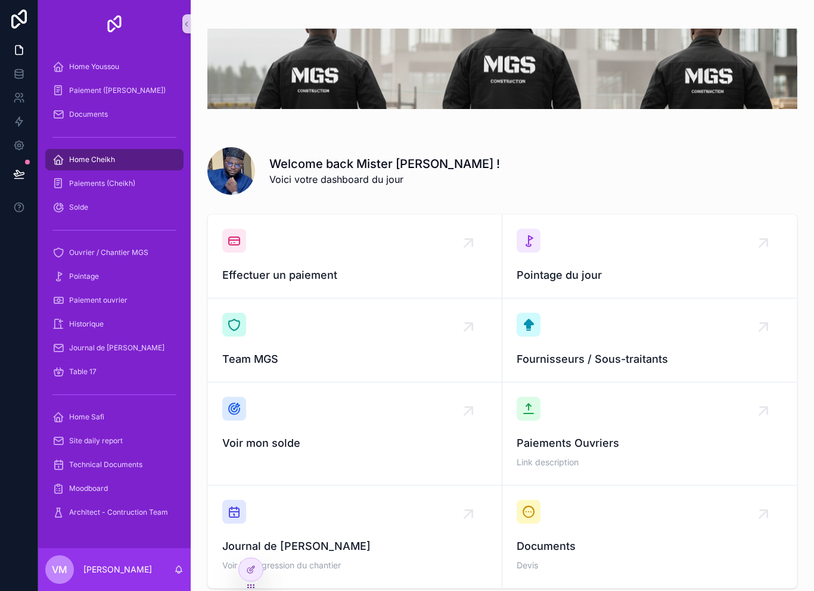
scroll to position [19, 0]
click at [116, 362] on div "Table 17" at bounding box center [114, 371] width 124 height 19
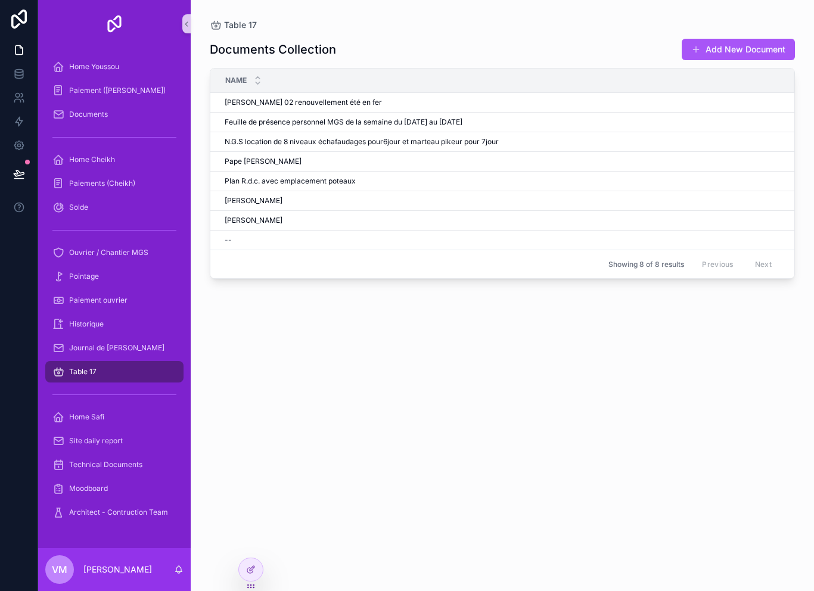
click at [117, 362] on div "Table 17" at bounding box center [114, 371] width 124 height 19
click at [134, 150] on div "Home Cheikh" at bounding box center [114, 159] width 124 height 19
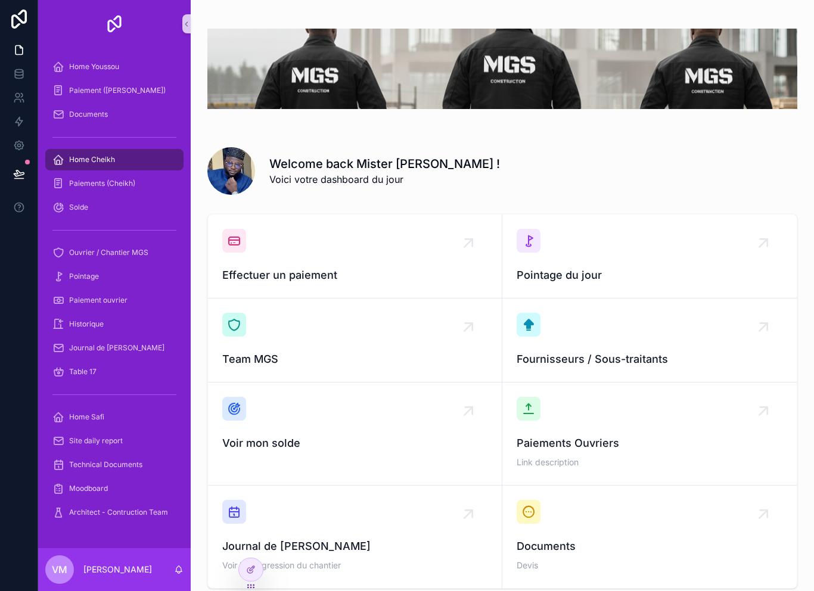
click at [135, 150] on div "Home Cheikh" at bounding box center [114, 159] width 124 height 19
click at [132, 179] on span "Paiements (Cheikh)" at bounding box center [102, 184] width 66 height 10
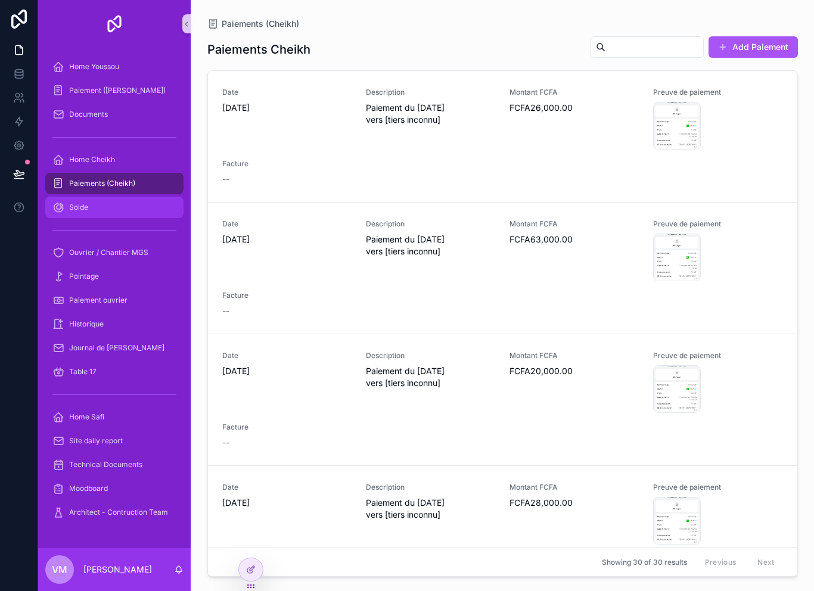
click at [116, 198] on div "Solde" at bounding box center [114, 207] width 124 height 19
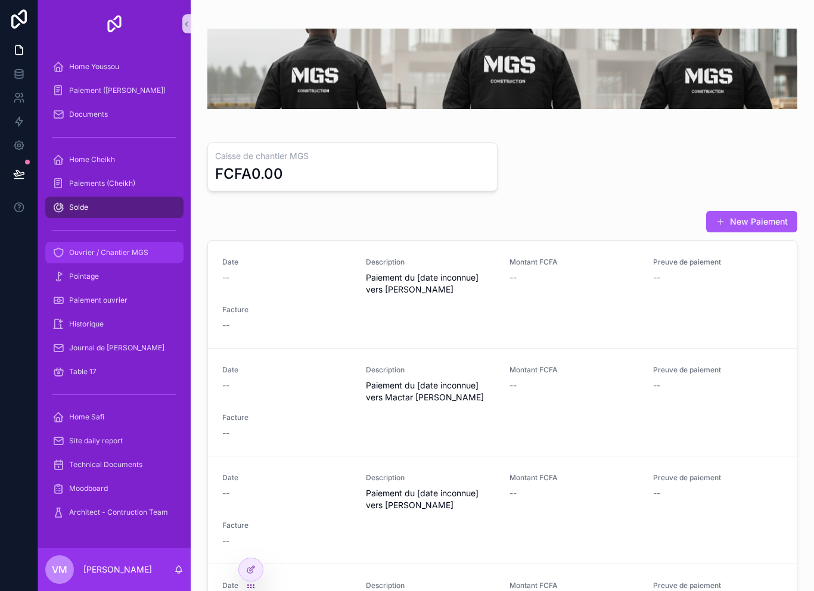
click at [130, 248] on span "Ouvrier / Chantier MGS" at bounding box center [108, 253] width 79 height 10
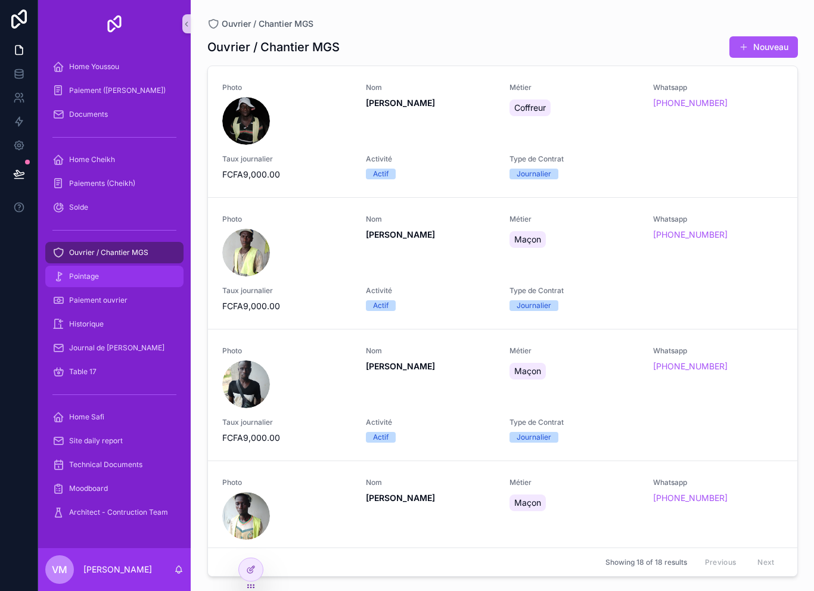
click at [121, 267] on div "Pointage" at bounding box center [114, 276] width 124 height 19
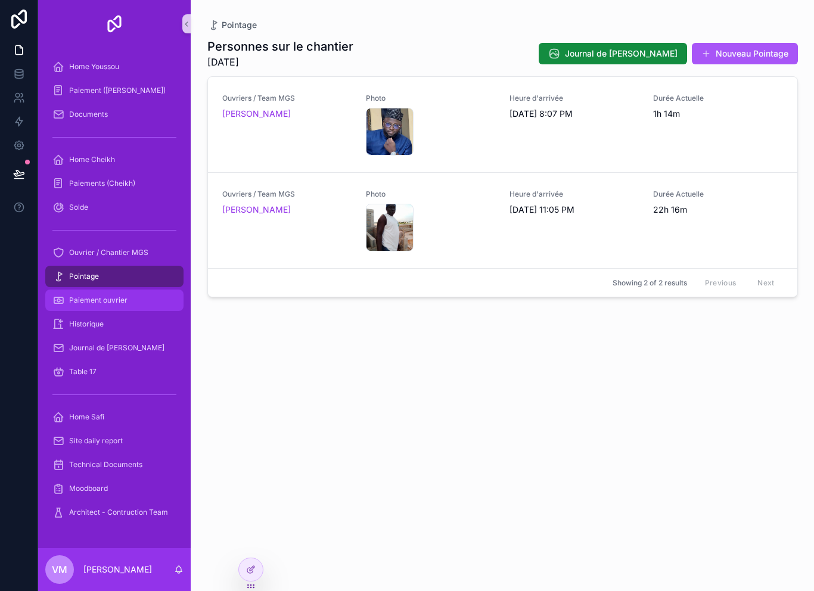
click at [126, 296] on span "Paiement ouvrier" at bounding box center [98, 301] width 58 height 10
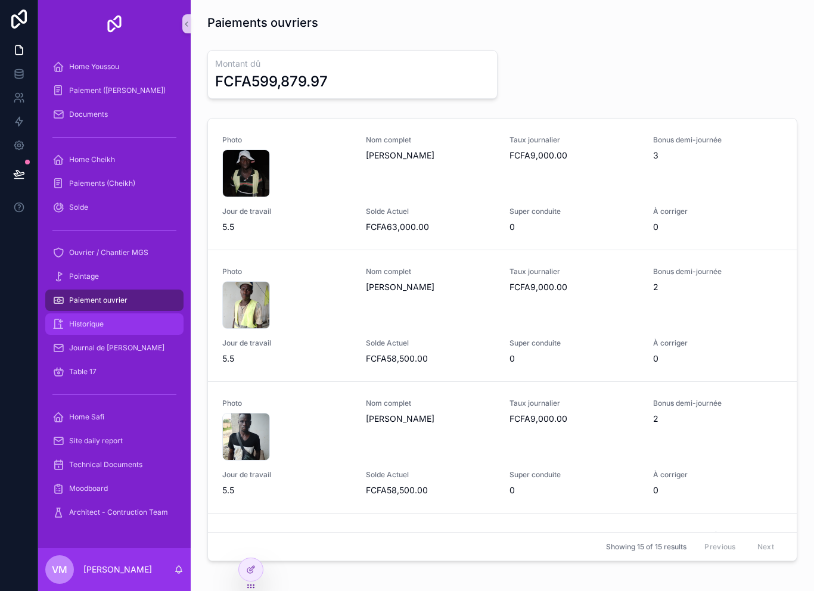
click at [125, 315] on div "Historique" at bounding box center [114, 324] width 124 height 19
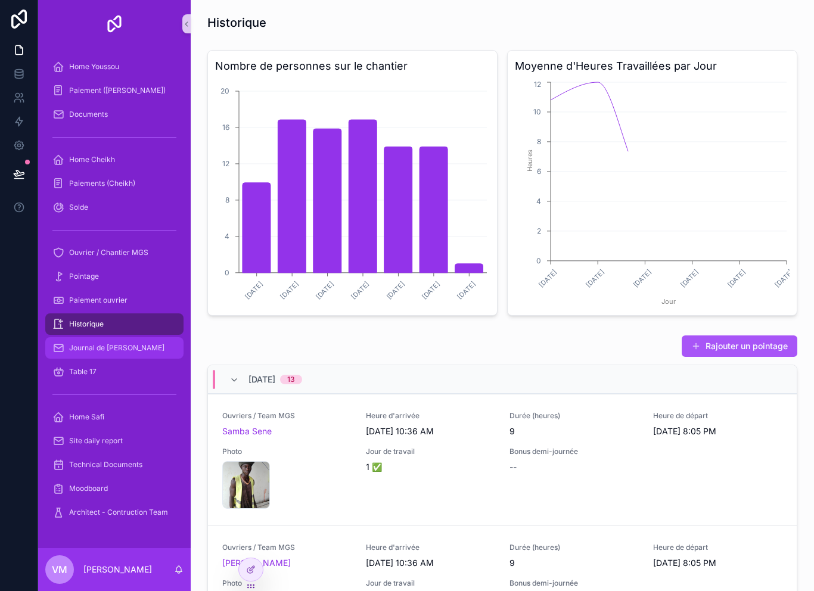
click at [125, 343] on span "Journal de [PERSON_NAME]" at bounding box center [116, 348] width 95 height 10
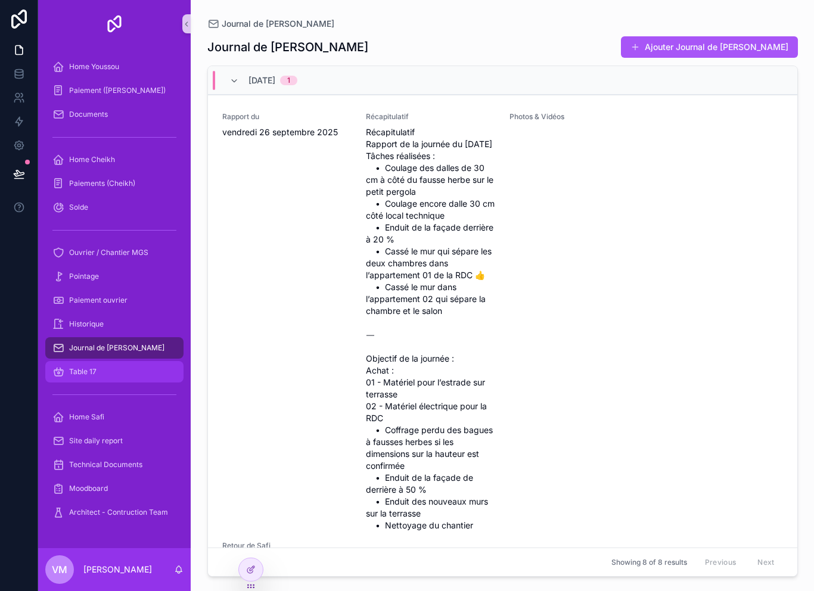
click at [120, 362] on div "Table 17" at bounding box center [114, 371] width 124 height 19
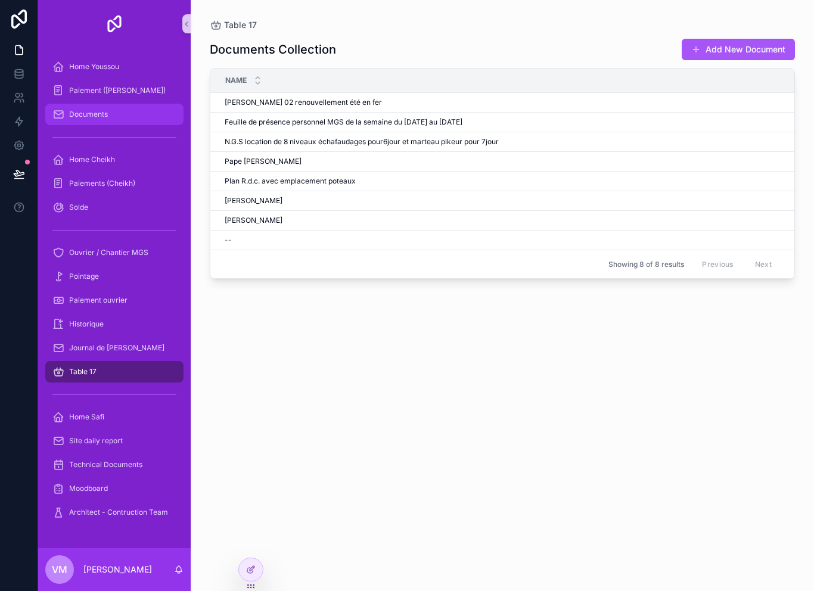
click at [132, 105] on div "Documents" at bounding box center [114, 114] width 124 height 19
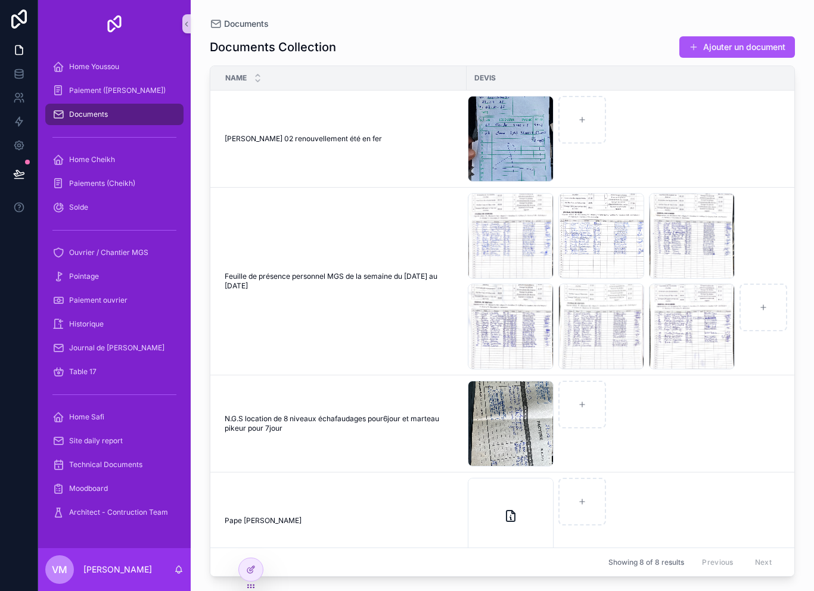
click at [113, 105] on div "Documents" at bounding box center [114, 114] width 124 height 19
click at [508, 105] on div "image .jpg" at bounding box center [511, 139] width 86 height 86
